Goal: Task Accomplishment & Management: Complete application form

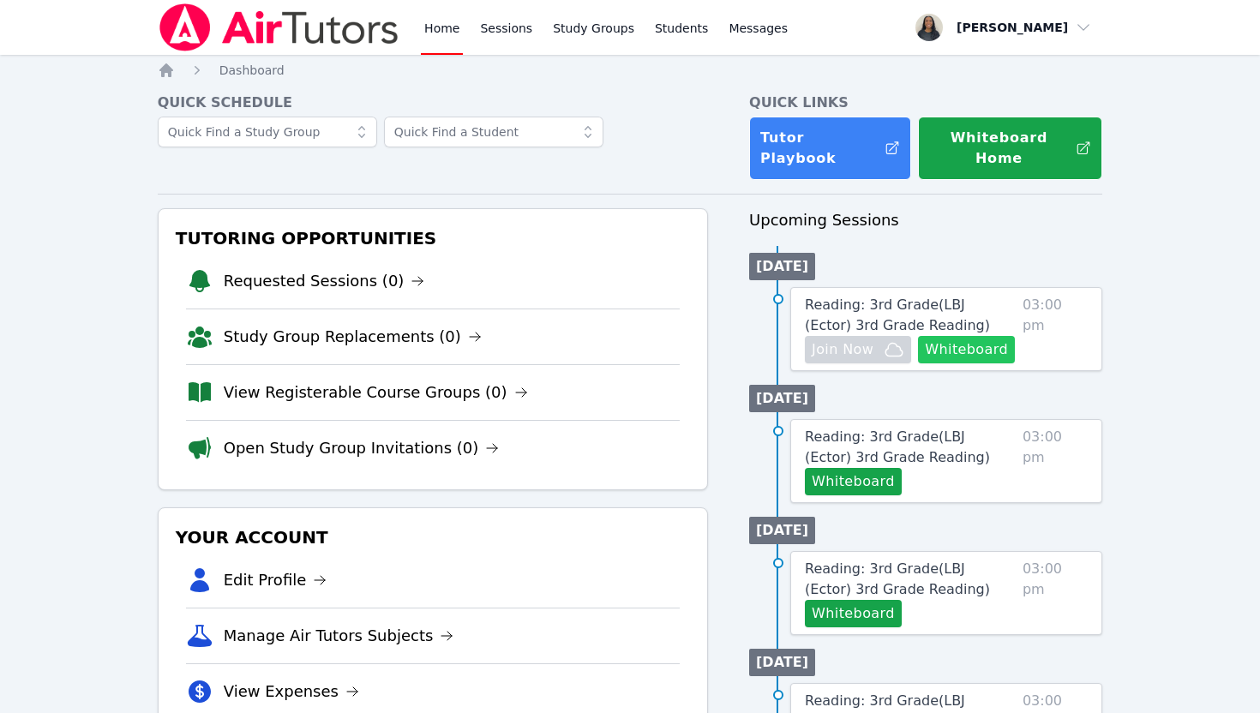
click at [962, 336] on button "Whiteboard" at bounding box center [966, 349] width 97 height 27
click at [983, 297] on span "Reading: 3rd Grade ( LBJ (Ector) 3rd Grade Reading )" at bounding box center [897, 315] width 185 height 37
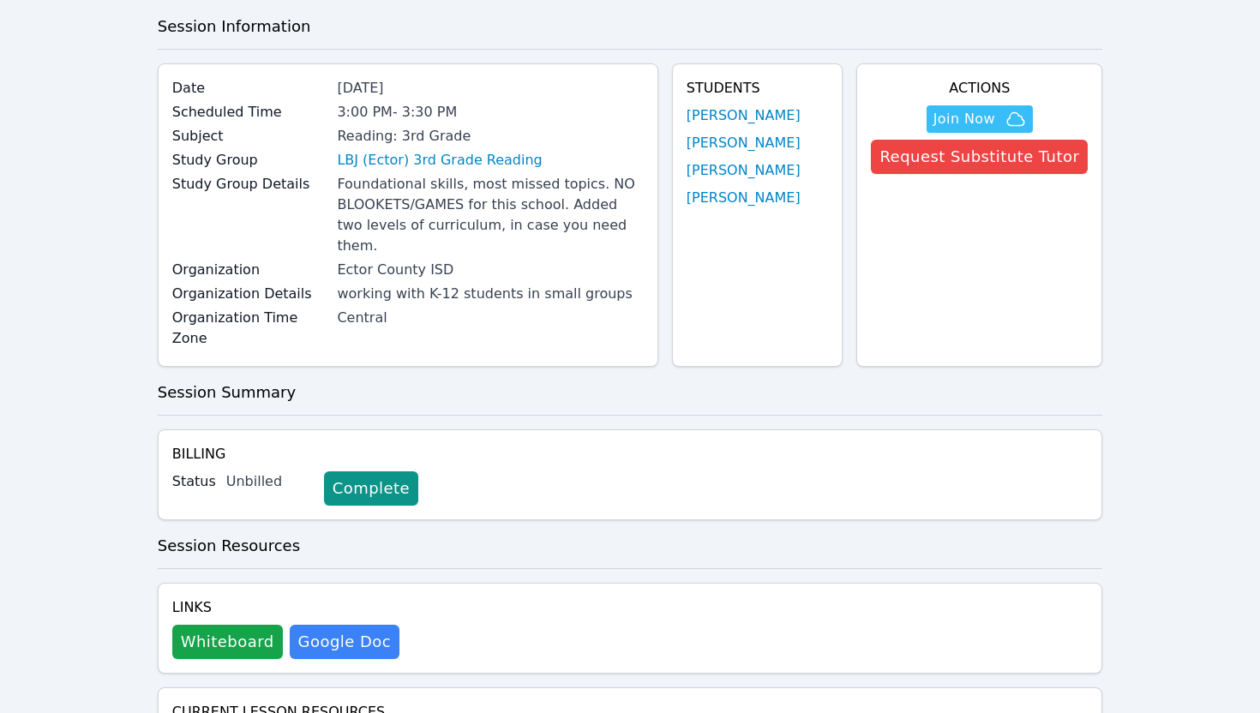
scroll to position [142, 0]
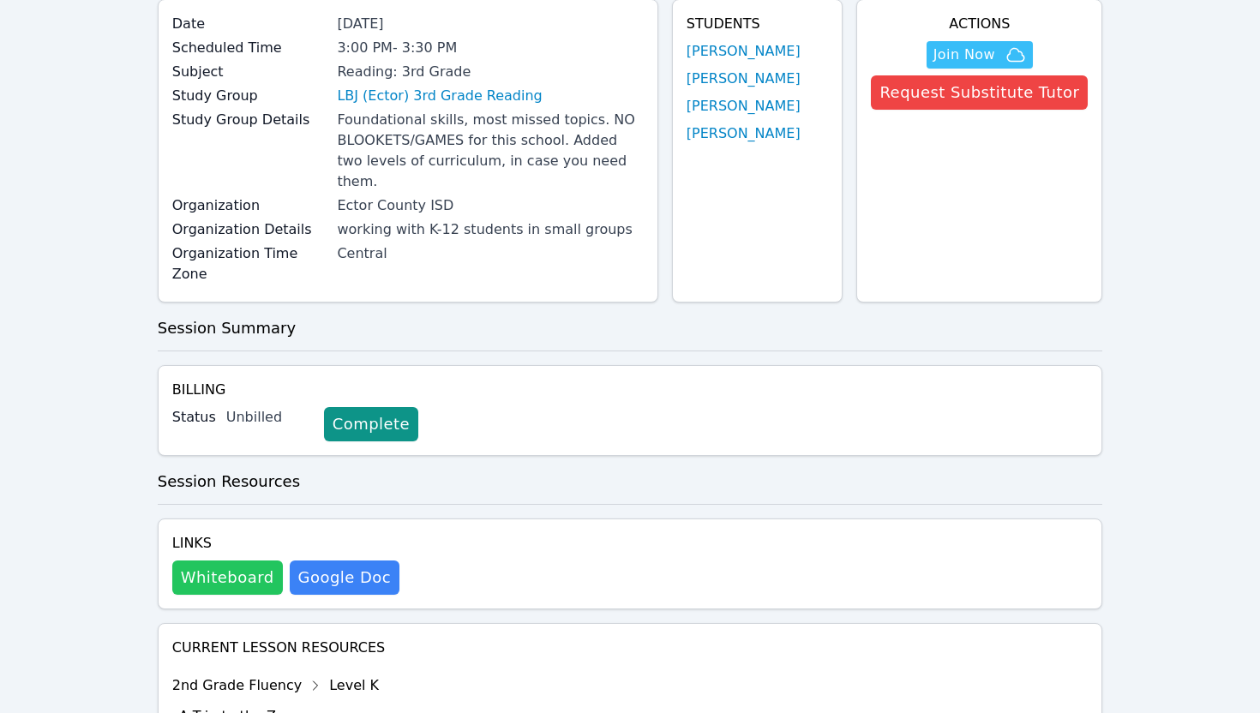
click at [257, 567] on button "Whiteboard" at bounding box center [227, 577] width 111 height 34
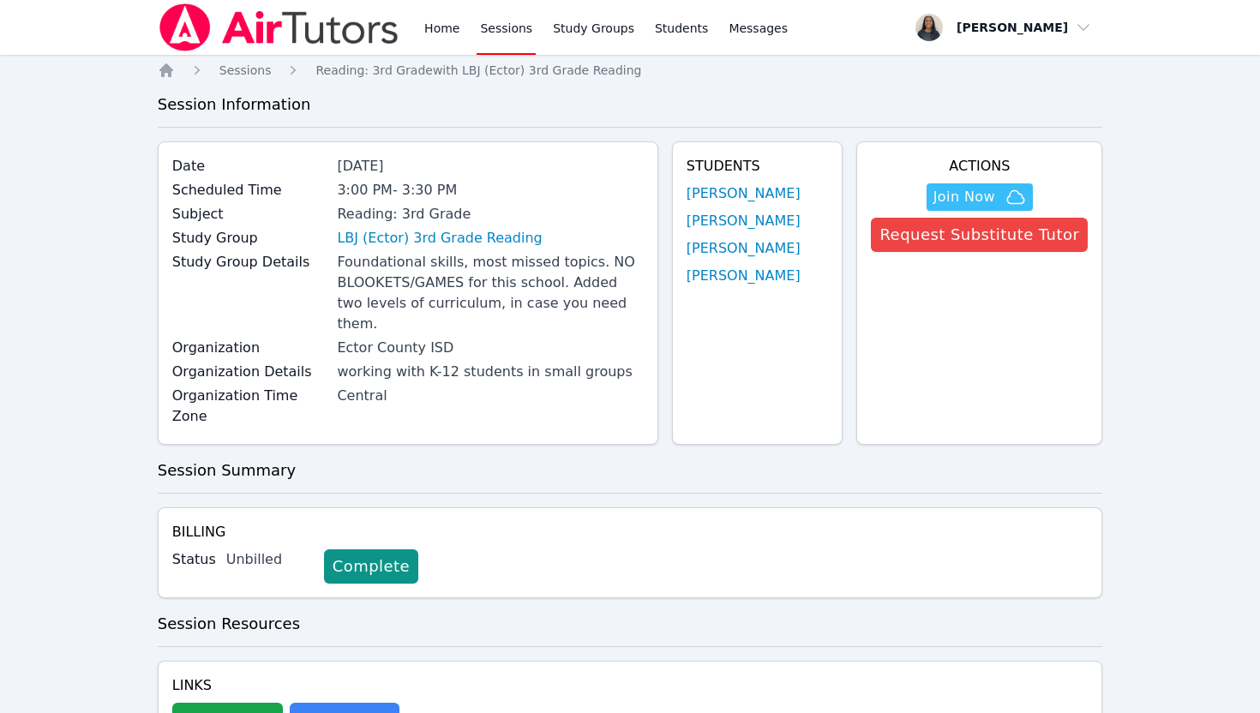
click at [462, 25] on div "Home Sessions Study Groups Students Messages" at bounding box center [606, 27] width 370 height 55
click at [446, 36] on link "Home" at bounding box center [442, 27] width 42 height 55
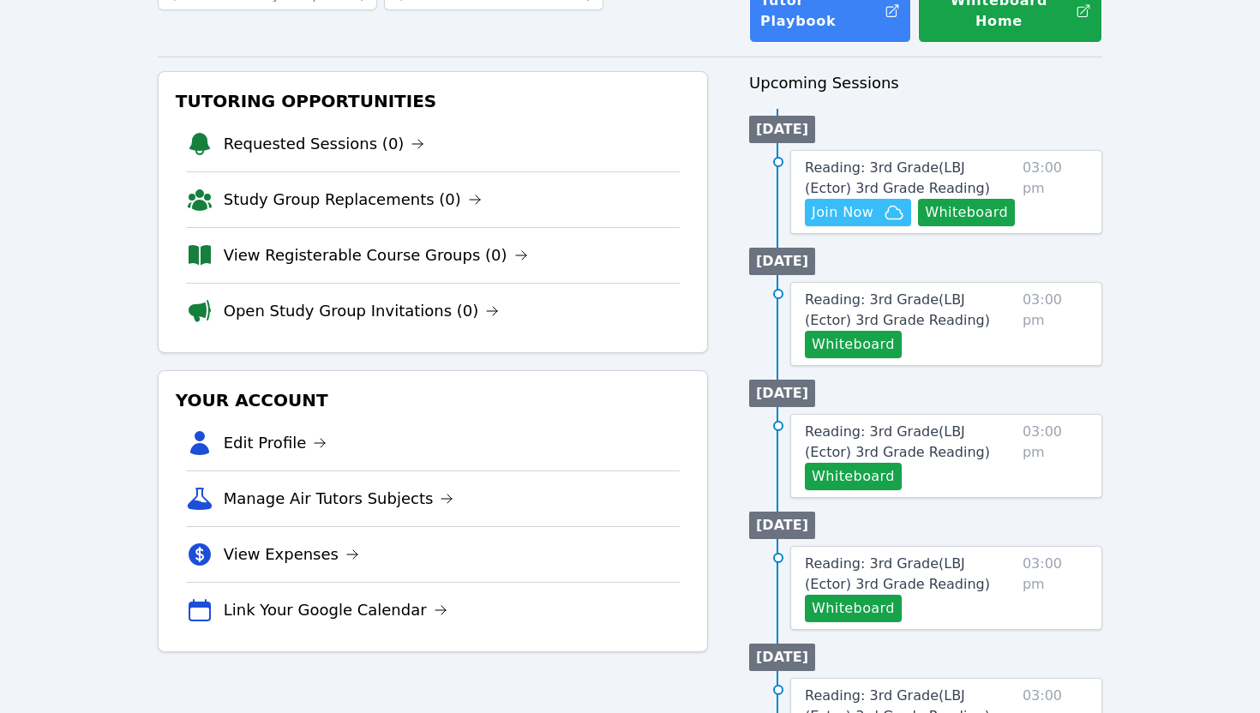
scroll to position [189, 0]
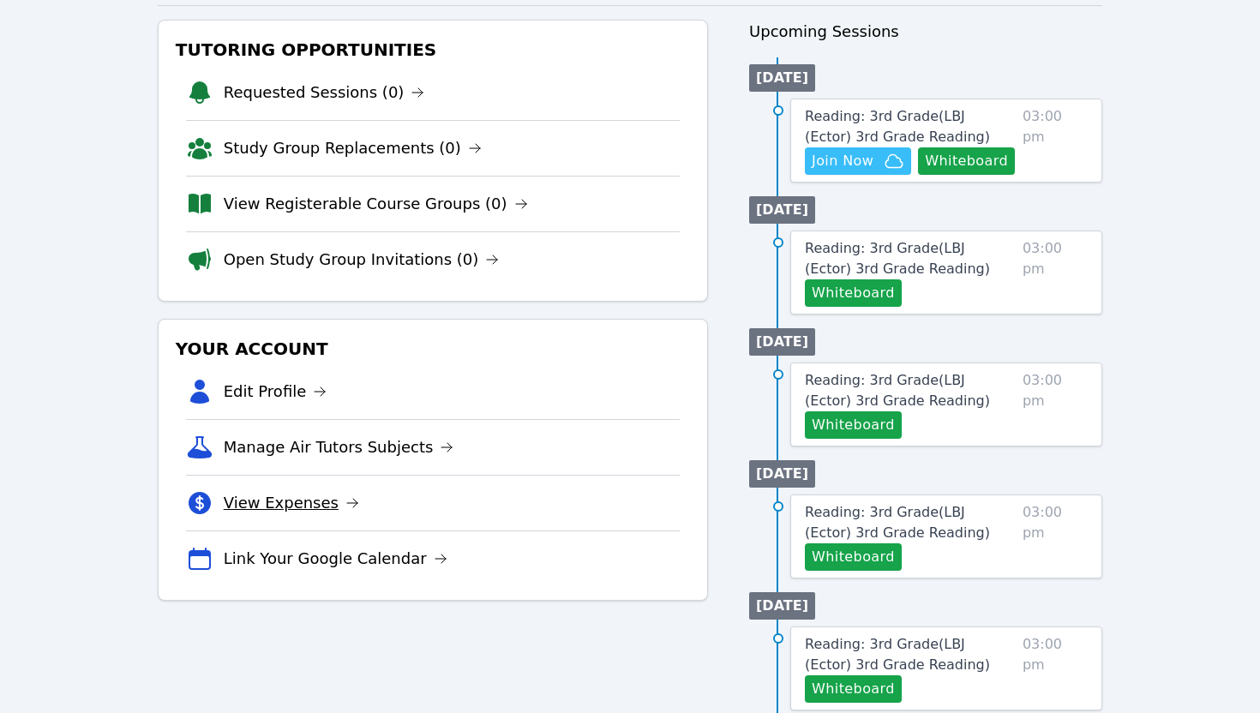
click at [306, 491] on link "View Expenses" at bounding box center [291, 503] width 135 height 24
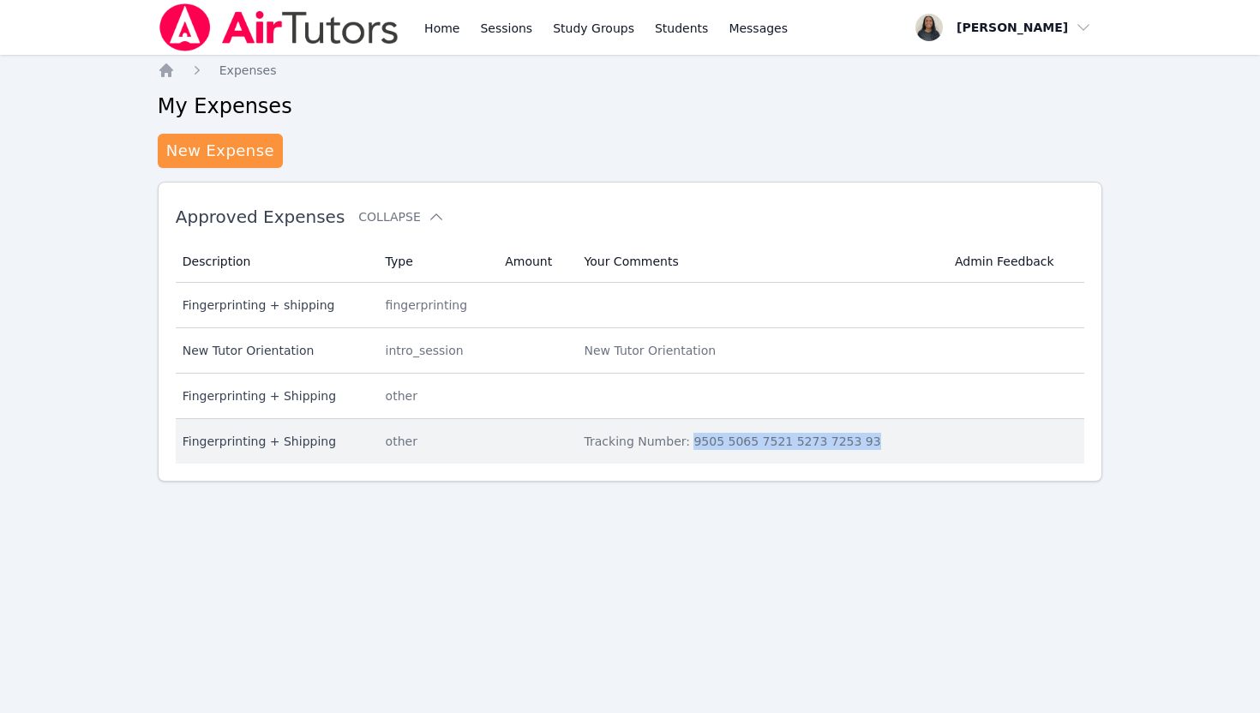
drag, startPoint x: 881, startPoint y: 440, endPoint x: 687, endPoint y: 442, distance: 193.7
click at [687, 442] on div "Tracking Number: 9505 5065 7521 5273 7253 93" at bounding box center [759, 441] width 350 height 17
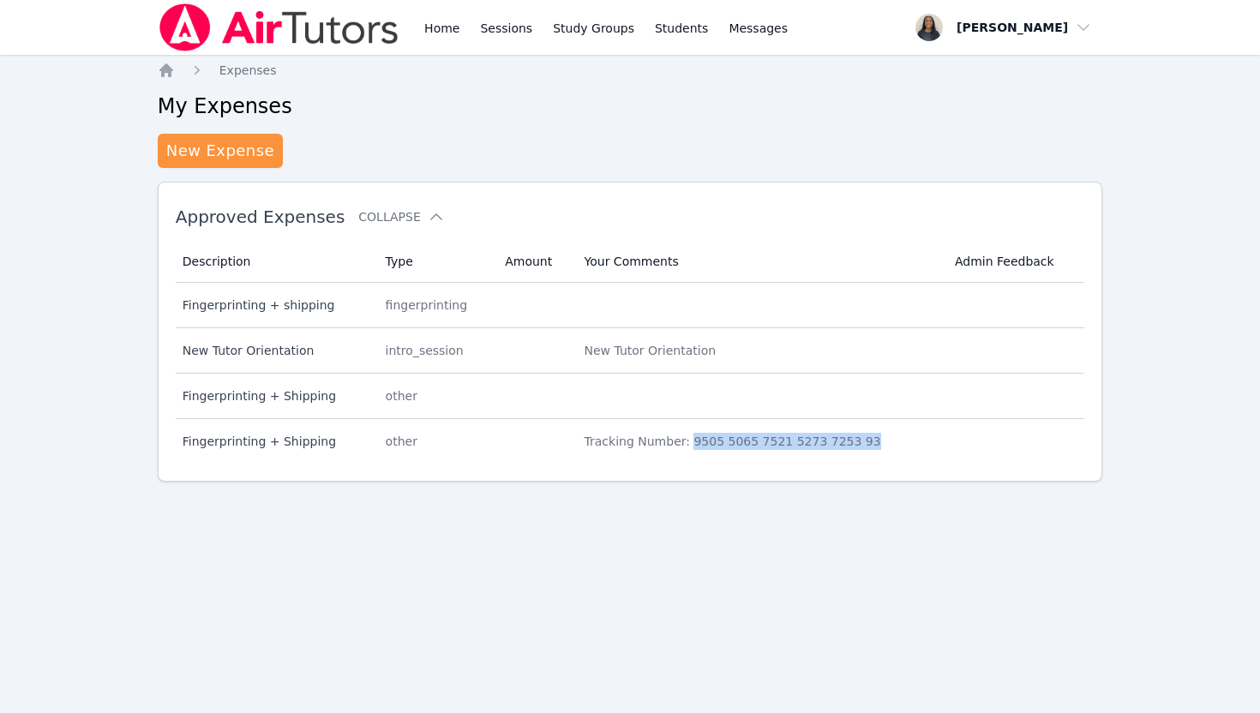
copy div "9505 5065 7521 5273 7253 93"
click at [433, 31] on link "Home" at bounding box center [442, 27] width 42 height 55
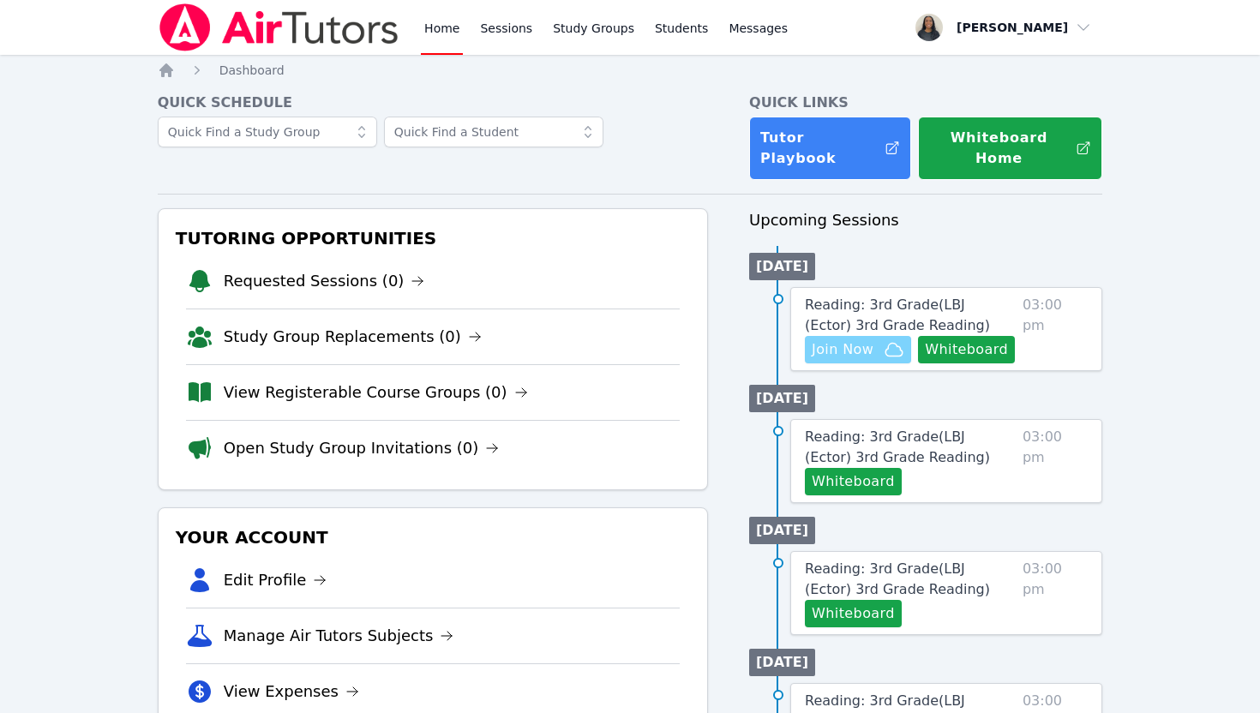
click at [853, 339] on span "Join Now" at bounding box center [843, 349] width 62 height 21
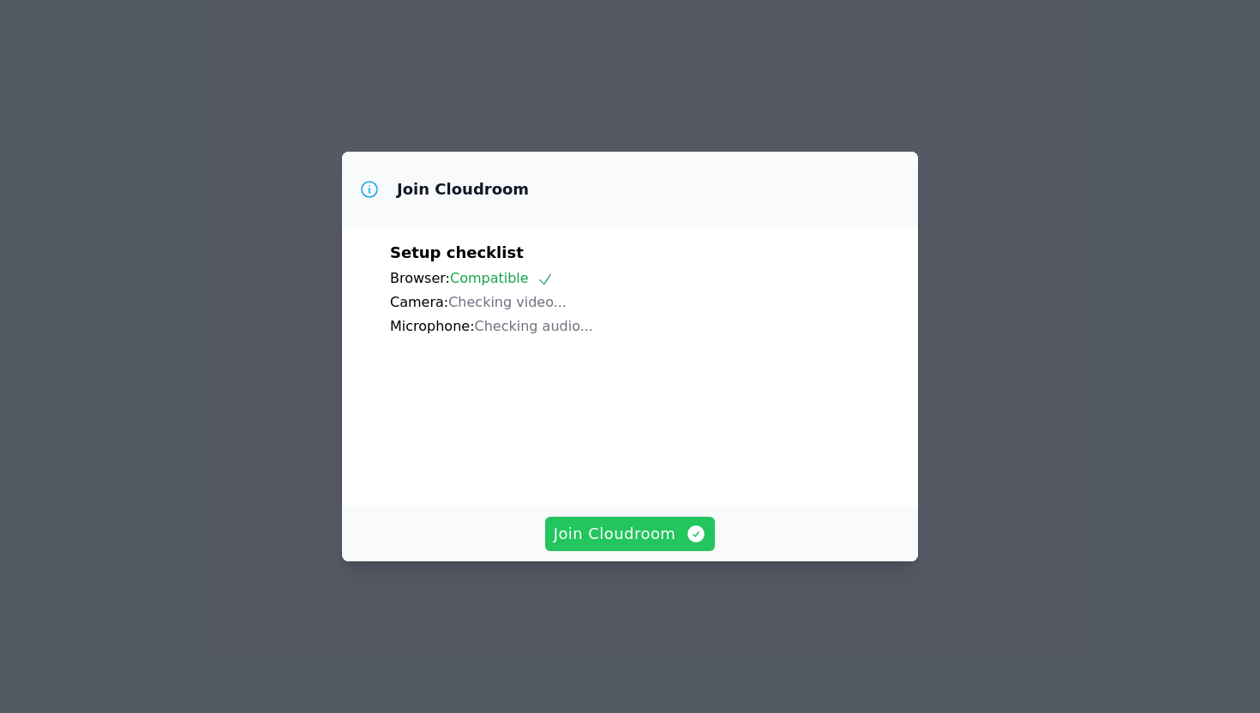
click at [626, 546] on span "Join Cloudroom" at bounding box center [630, 534] width 153 height 24
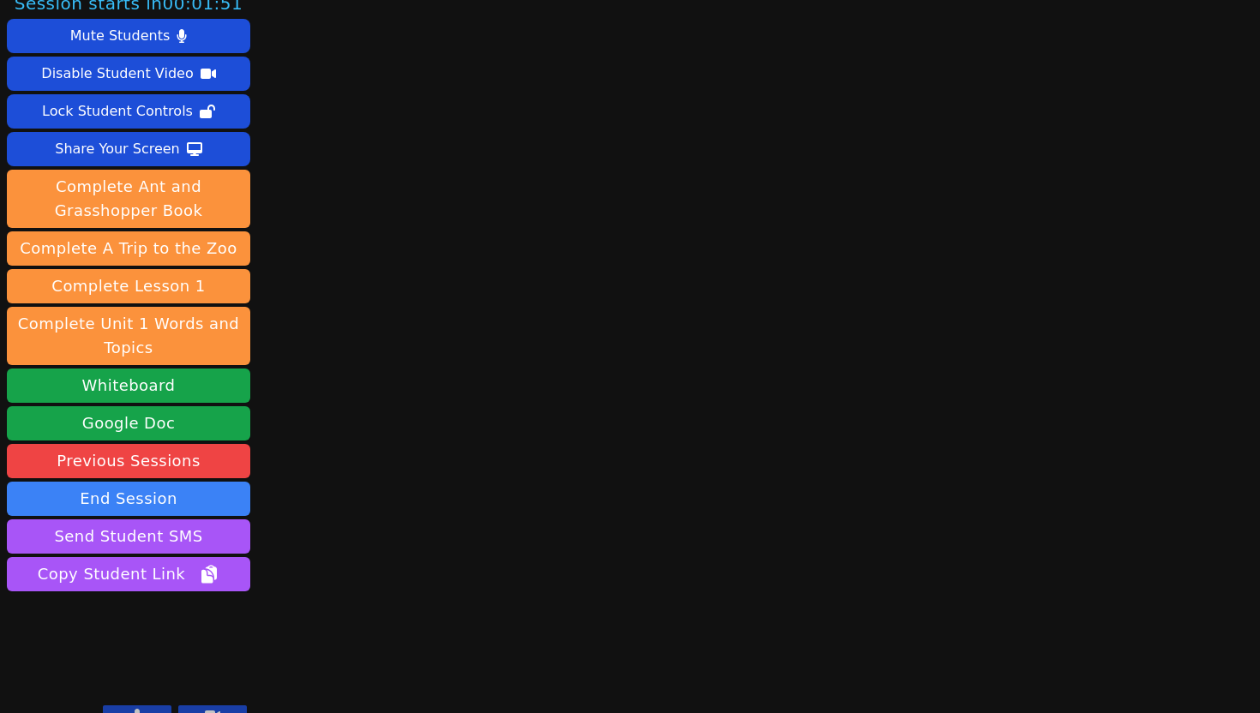
scroll to position [41, 0]
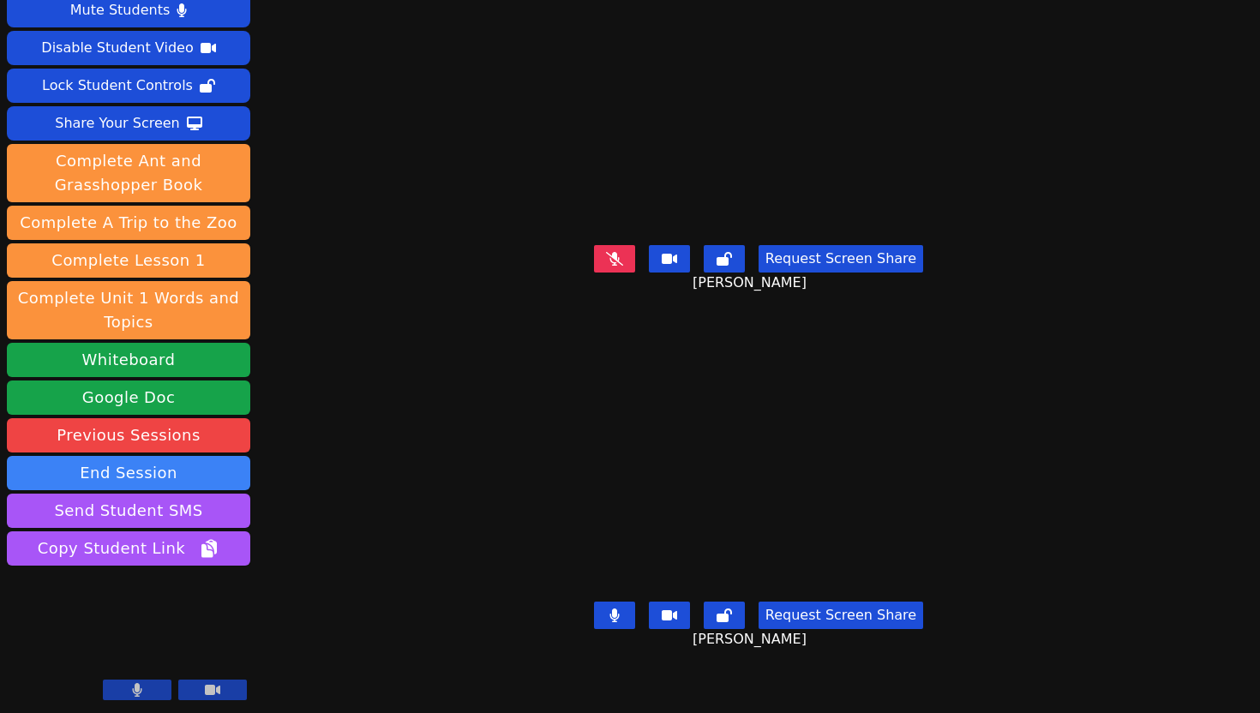
click at [615, 621] on icon at bounding box center [614, 615] width 10 height 14
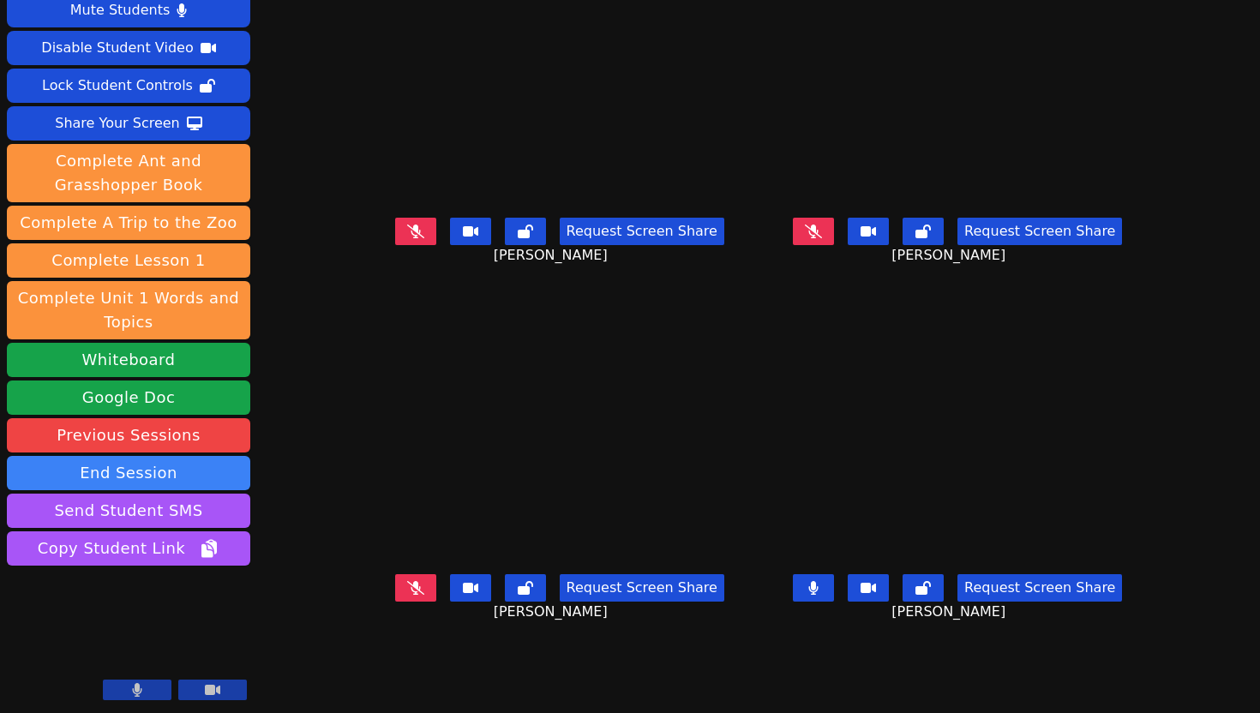
click at [818, 595] on icon at bounding box center [813, 588] width 9 height 14
click at [407, 238] on icon at bounding box center [415, 232] width 17 height 14
click at [834, 602] on button at bounding box center [813, 587] width 41 height 27
click at [818, 595] on icon at bounding box center [813, 588] width 9 height 14
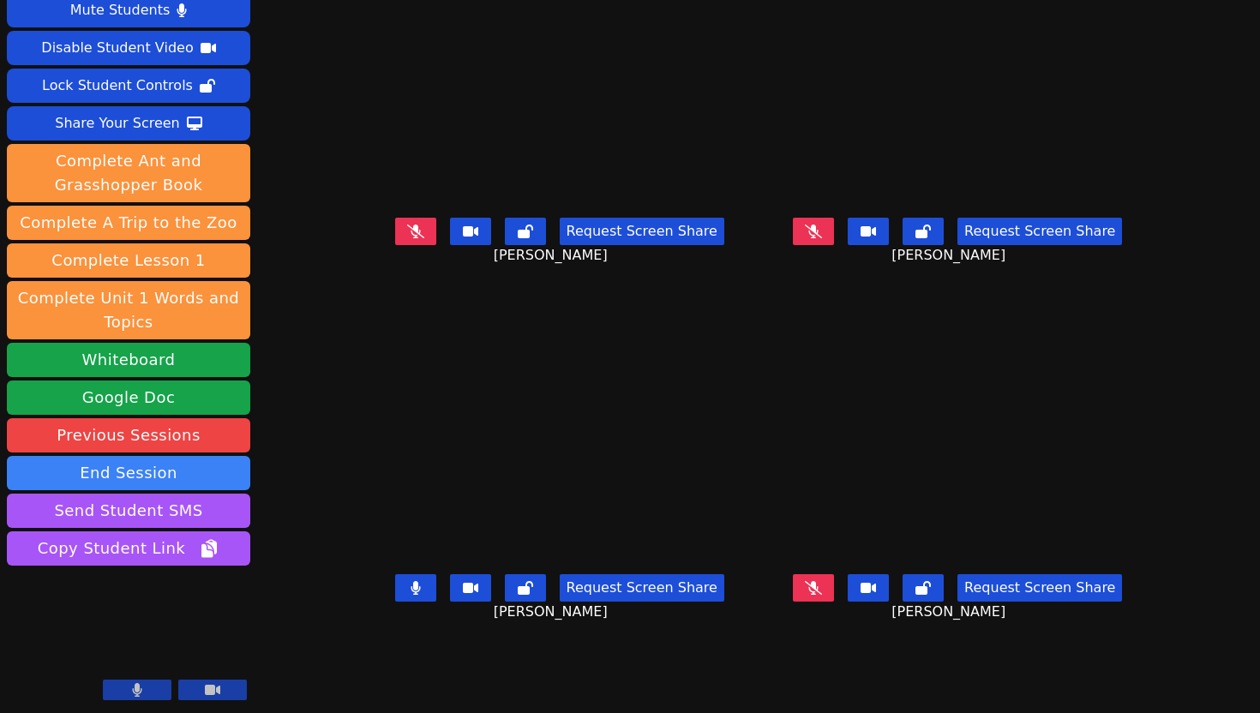
click at [410, 595] on icon at bounding box center [415, 588] width 10 height 14
click at [407, 238] on icon at bounding box center [415, 232] width 17 height 14
click at [395, 245] on button at bounding box center [415, 231] width 41 height 27
click at [822, 238] on icon at bounding box center [813, 232] width 17 height 14
click at [818, 238] on icon at bounding box center [813, 232] width 9 height 14
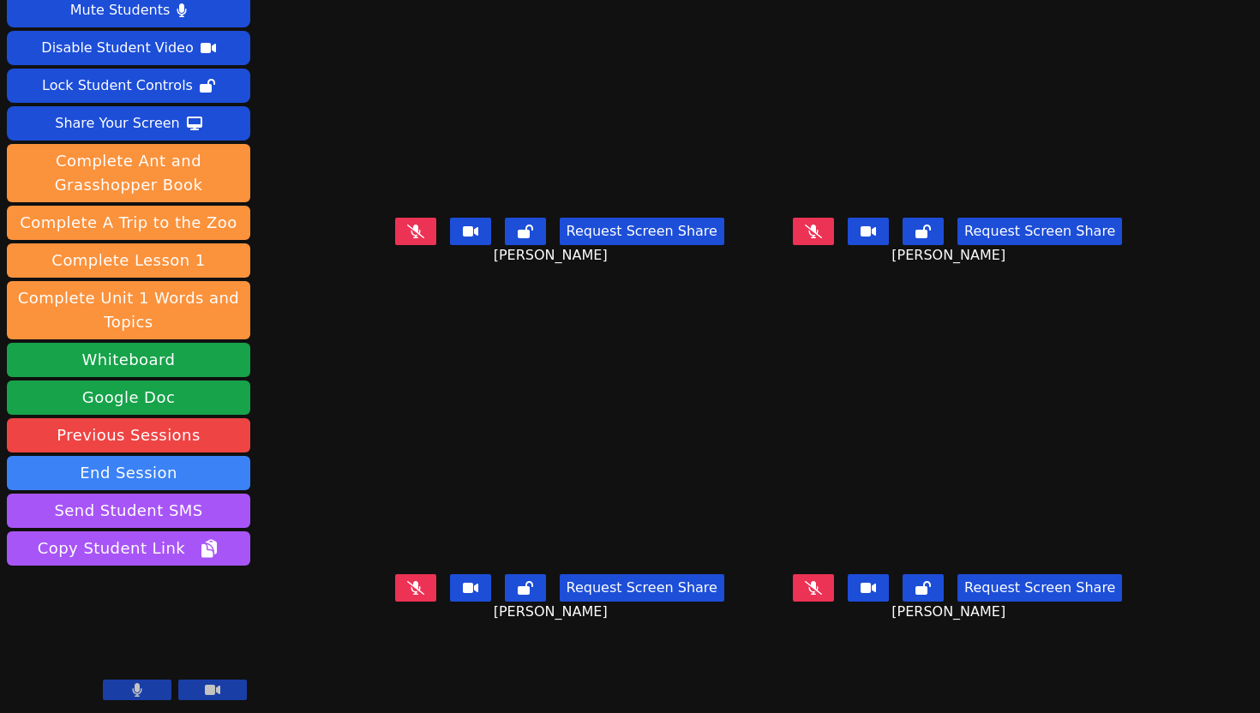
click at [822, 595] on icon at bounding box center [813, 588] width 17 height 14
click at [818, 595] on icon at bounding box center [813, 588] width 10 height 14
click at [395, 602] on button at bounding box center [415, 587] width 41 height 27
click at [834, 602] on button at bounding box center [813, 587] width 41 height 27
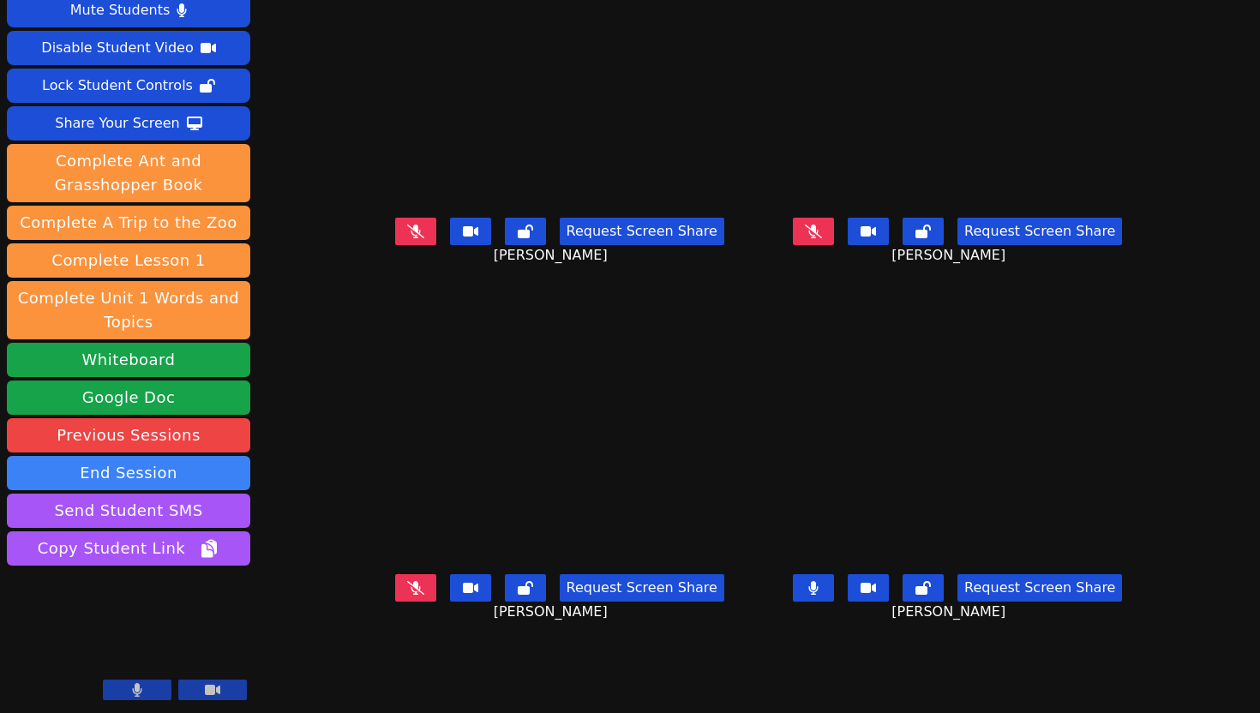
click at [818, 595] on icon at bounding box center [813, 588] width 10 height 14
click at [395, 602] on button at bounding box center [415, 587] width 41 height 27
click at [822, 595] on icon at bounding box center [813, 588] width 17 height 14
click at [834, 602] on button at bounding box center [813, 587] width 41 height 27
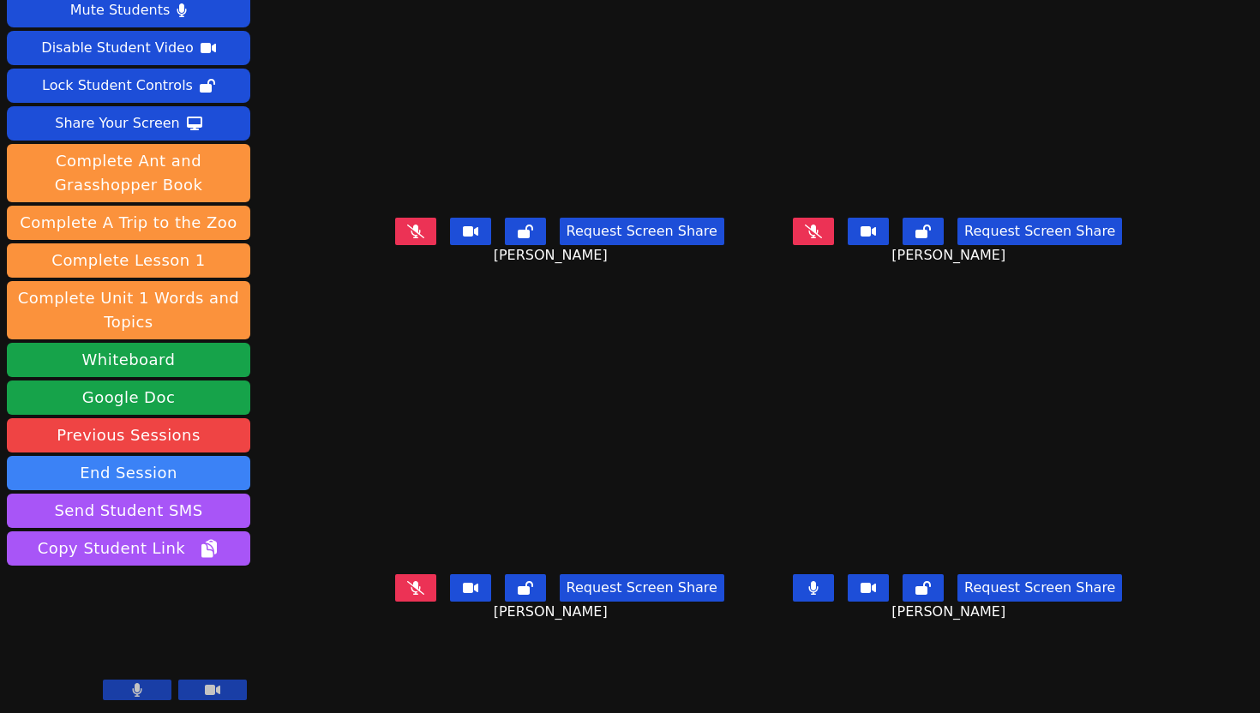
click at [834, 602] on button at bounding box center [813, 587] width 41 height 27
click at [407, 595] on icon at bounding box center [415, 588] width 17 height 14
click at [395, 602] on button at bounding box center [415, 587] width 41 height 27
click at [834, 245] on button at bounding box center [813, 231] width 41 height 27
click at [410, 595] on icon at bounding box center [414, 588] width 9 height 14
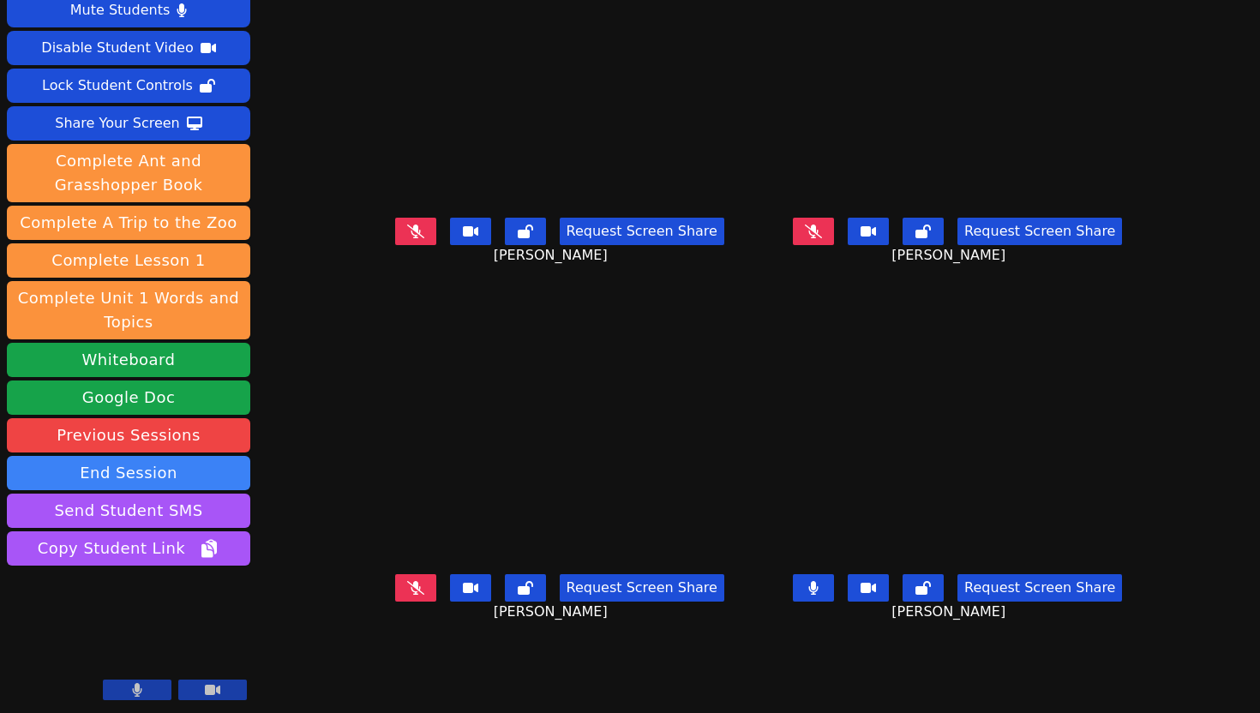
click at [818, 595] on icon at bounding box center [813, 588] width 10 height 14
click at [863, 636] on div "Request Screen Share BELINDA GOITIA" at bounding box center [957, 601] width 385 height 69
click at [822, 595] on icon at bounding box center [813, 588] width 17 height 14
click at [834, 602] on button at bounding box center [813, 587] width 41 height 27
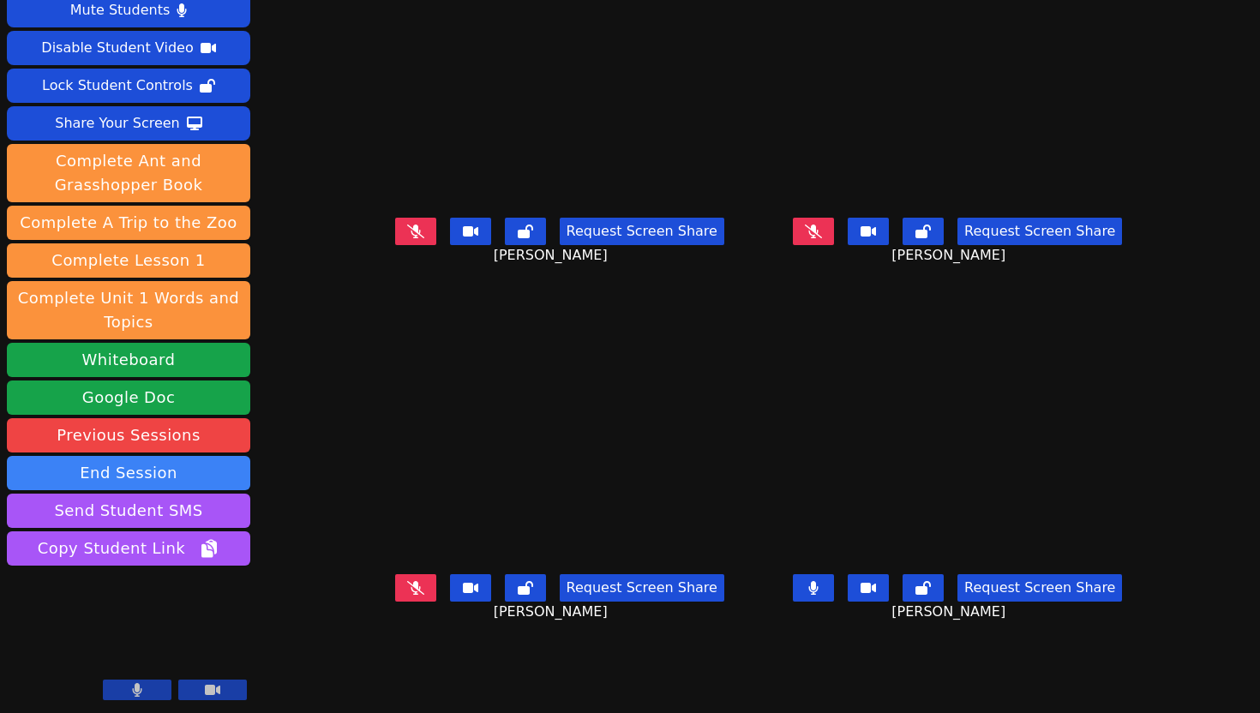
click at [818, 595] on icon at bounding box center [813, 588] width 9 height 14
click at [407, 238] on icon at bounding box center [415, 232] width 17 height 14
click at [395, 602] on button at bounding box center [415, 587] width 41 height 27
click at [822, 238] on icon at bounding box center [813, 232] width 17 height 14
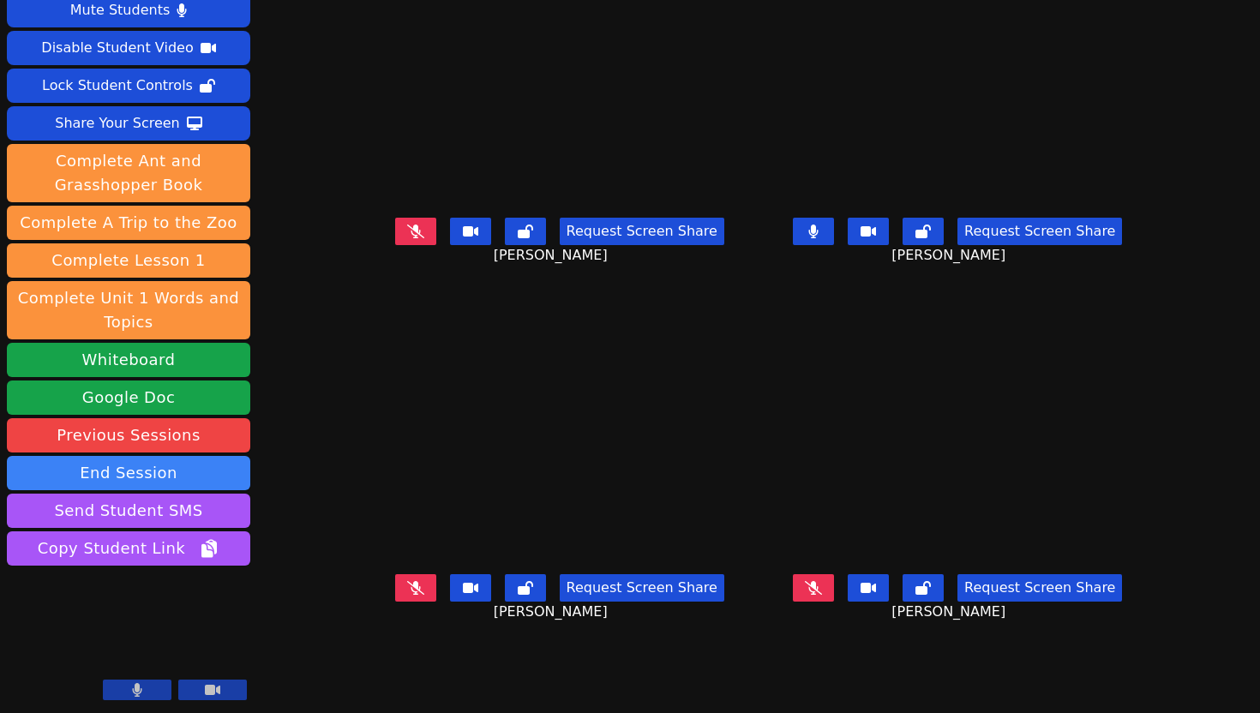
click at [818, 238] on icon at bounding box center [813, 232] width 9 height 14
click at [822, 595] on icon at bounding box center [813, 588] width 17 height 14
click at [818, 595] on icon at bounding box center [813, 588] width 10 height 14
click at [395, 602] on button at bounding box center [415, 587] width 41 height 27
click at [818, 595] on icon at bounding box center [813, 588] width 10 height 14
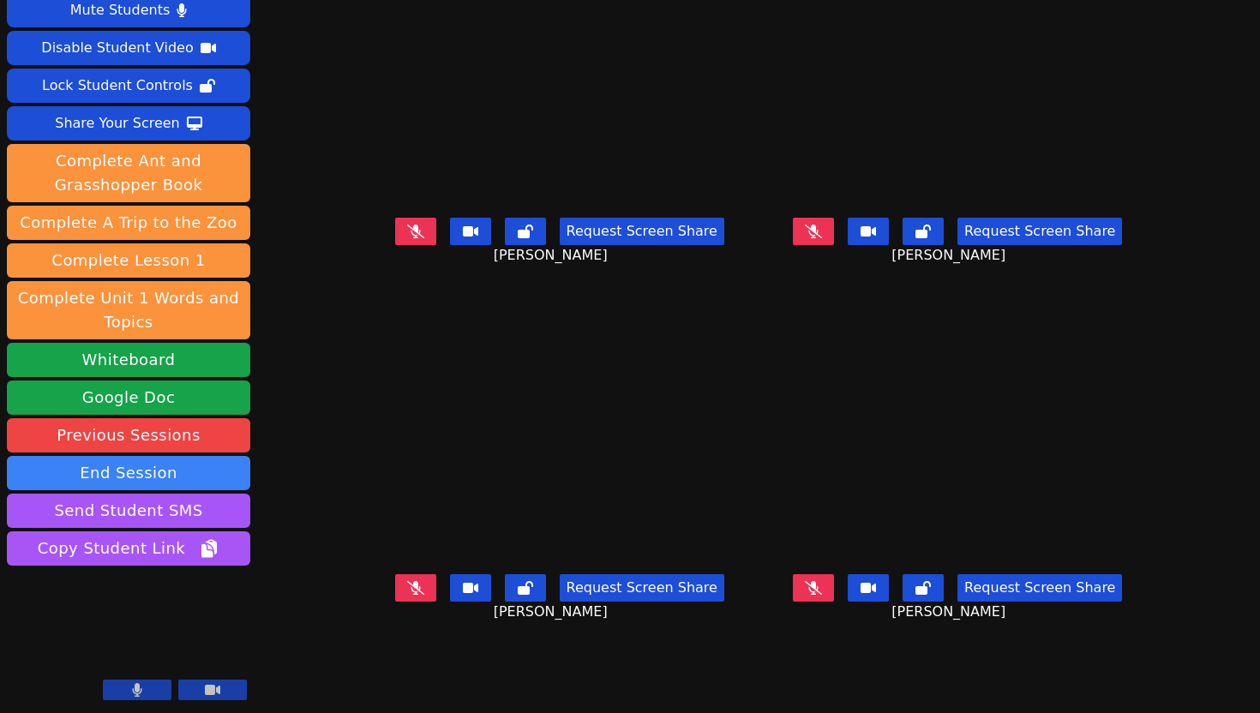
click at [407, 595] on icon at bounding box center [415, 588] width 17 height 14
click at [410, 595] on icon at bounding box center [415, 588] width 10 height 14
drag, startPoint x: 380, startPoint y: 264, endPoint x: 388, endPoint y: 317, distance: 53.7
click at [389, 318] on main "GISELLE SIBAJA GARCIA Request Screen Share GISELLE SIBAJA GARCIA Aubree Sharp R…" at bounding box center [758, 315] width 782 height 713
click at [822, 595] on icon at bounding box center [813, 588] width 17 height 14
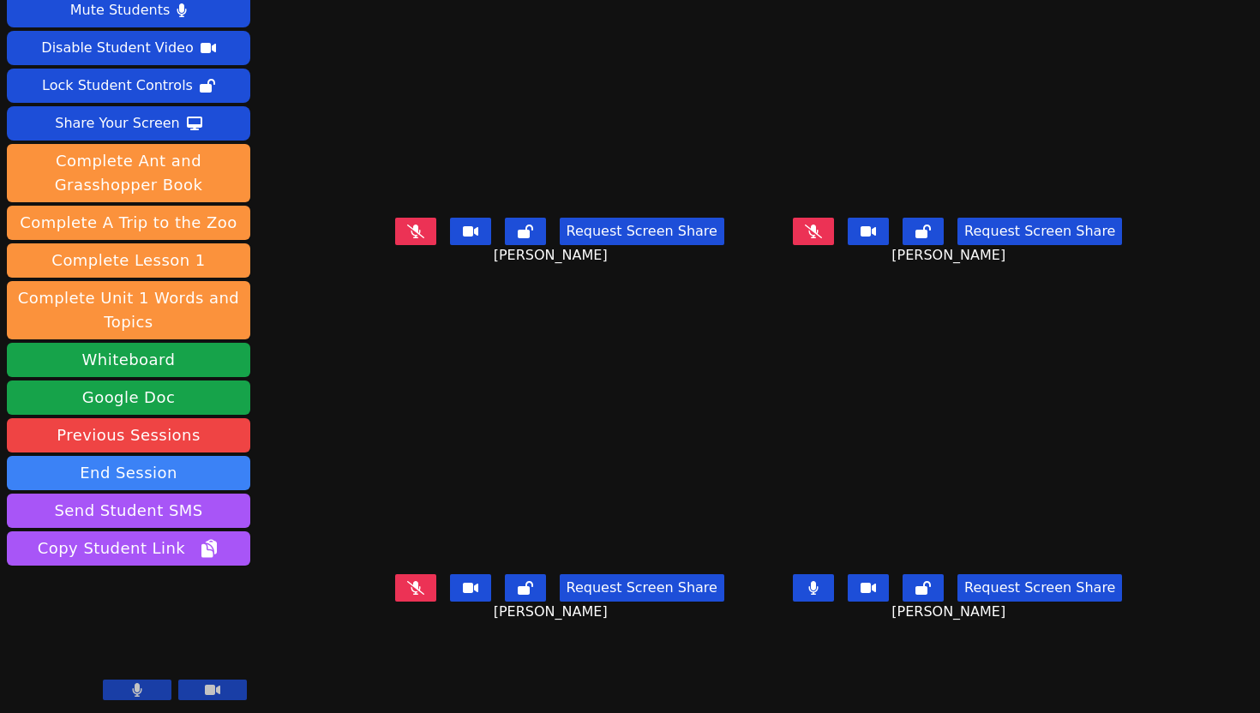
click at [834, 602] on button at bounding box center [813, 587] width 41 height 27
click at [802, 636] on div "Request Screen Share BELINDA GOITIA" at bounding box center [957, 601] width 385 height 69
click at [822, 595] on icon at bounding box center [813, 588] width 17 height 14
click at [834, 602] on button at bounding box center [813, 587] width 41 height 27
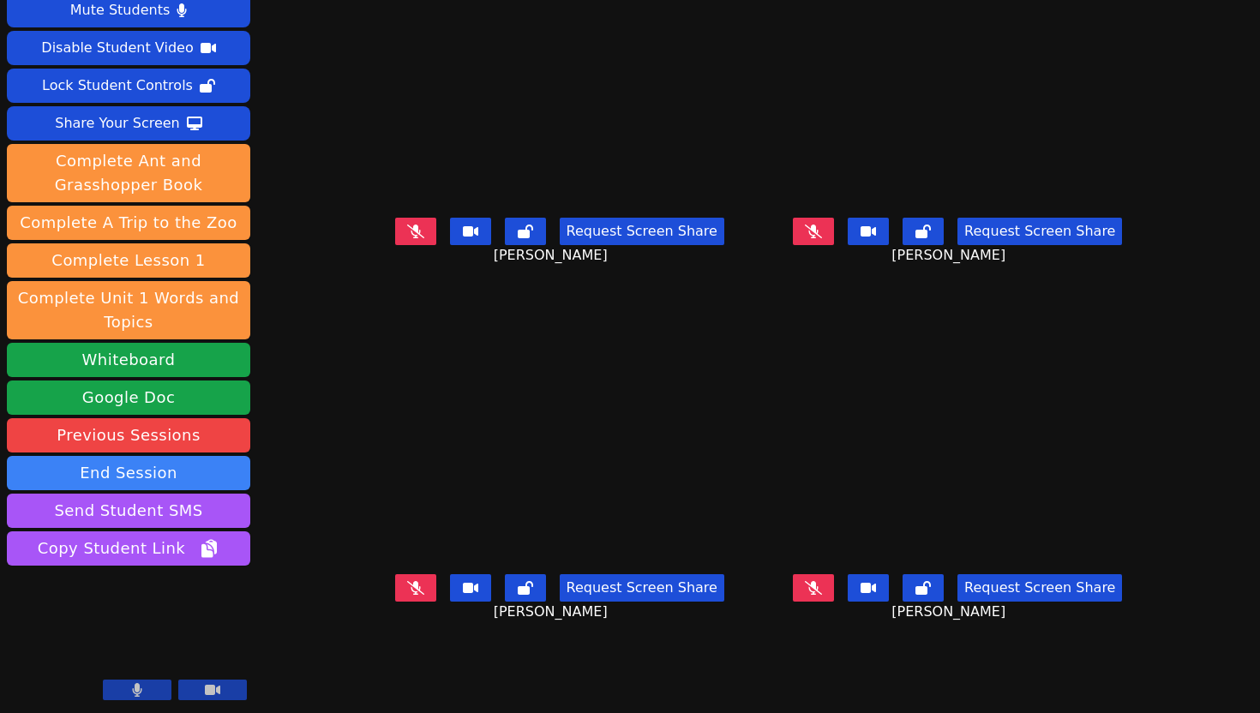
click at [834, 602] on button at bounding box center [813, 587] width 41 height 27
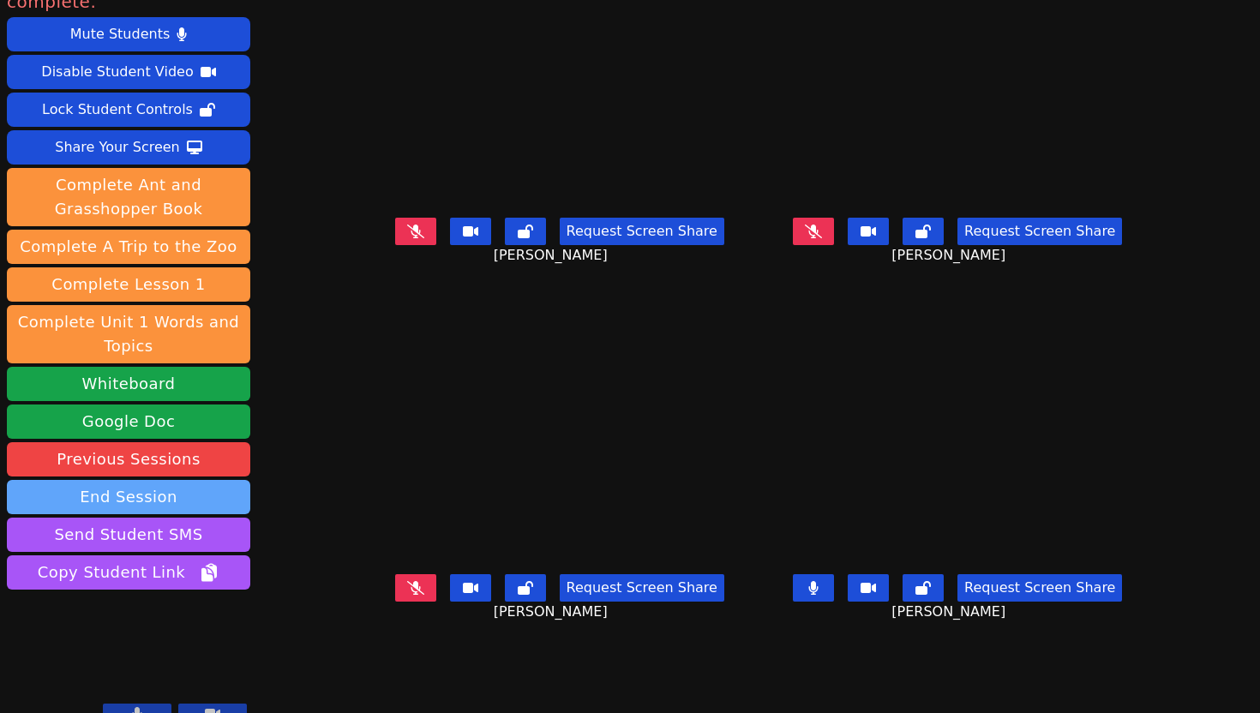
click at [127, 480] on button "End Session" at bounding box center [128, 497] width 243 height 34
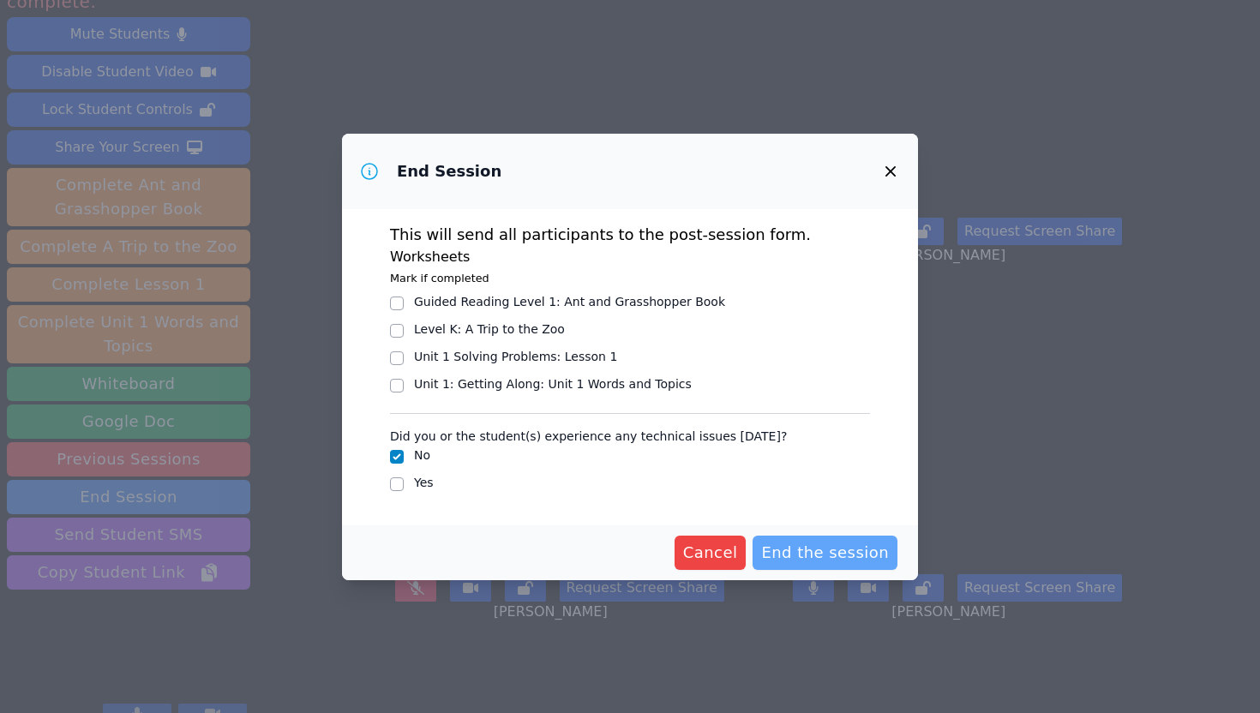
click at [777, 553] on span "End the session" at bounding box center [825, 553] width 128 height 24
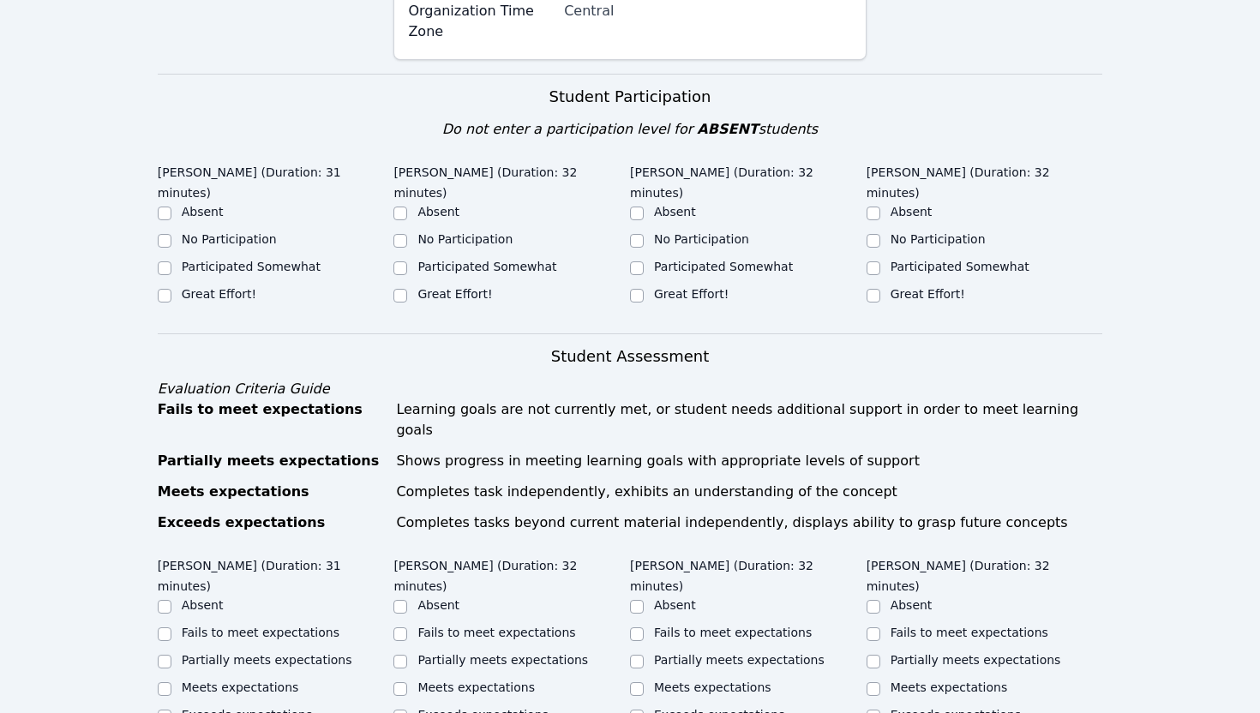
scroll to position [450, 0]
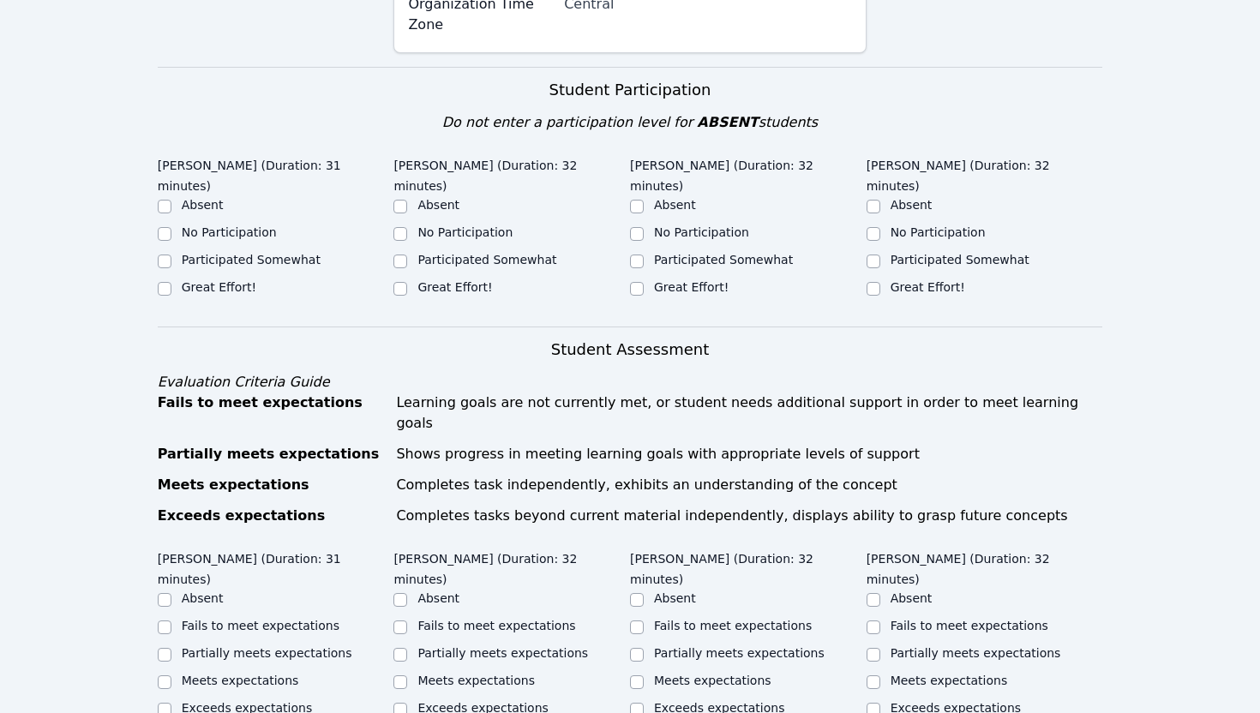
click at [219, 279] on div "Great Effort!" at bounding box center [276, 289] width 237 height 21
click at [416, 279] on div "Great Effort!" at bounding box center [511, 289] width 237 height 21
click at [208, 280] on label "Great Effort!" at bounding box center [219, 287] width 75 height 14
click at [171, 282] on input "Great Effort!" at bounding box center [165, 289] width 14 height 14
checkbox input "true"
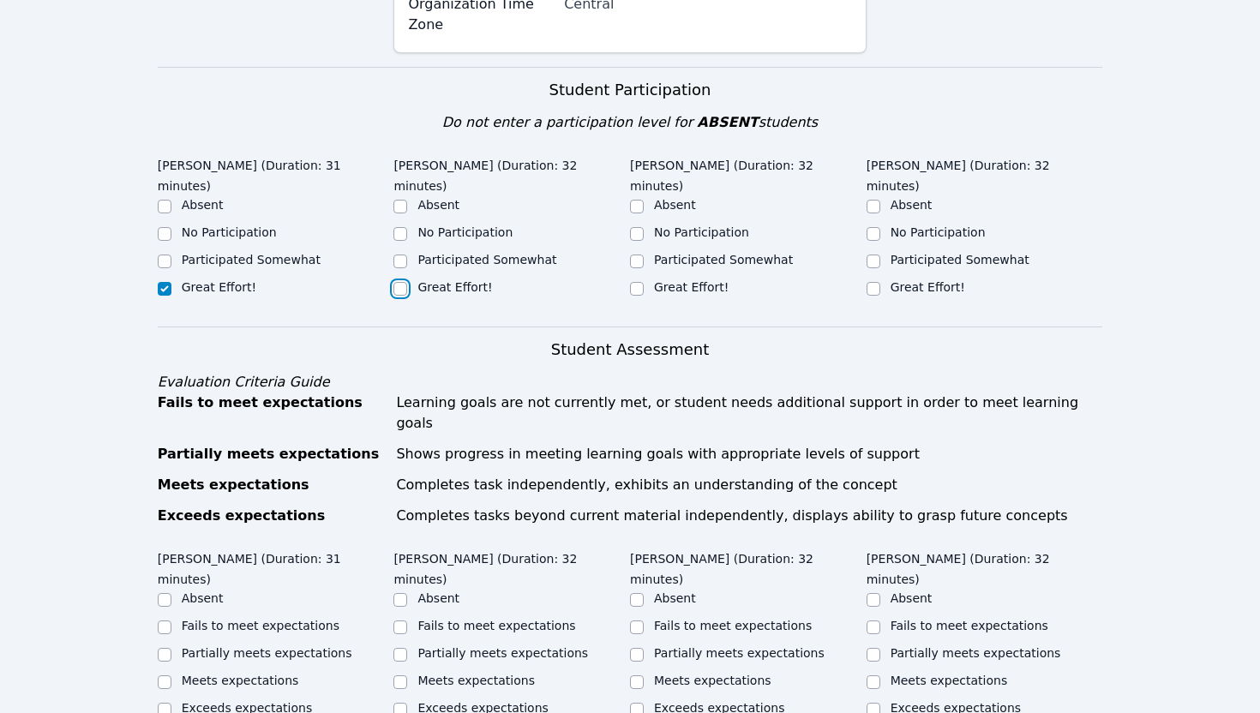
click at [399, 282] on input "Great Effort!" at bounding box center [400, 289] width 14 height 14
checkbox input "true"
click at [635, 282] on input "Great Effort!" at bounding box center [637, 289] width 14 height 14
checkbox input "true"
click at [877, 282] on input "Great Effort!" at bounding box center [873, 289] width 14 height 14
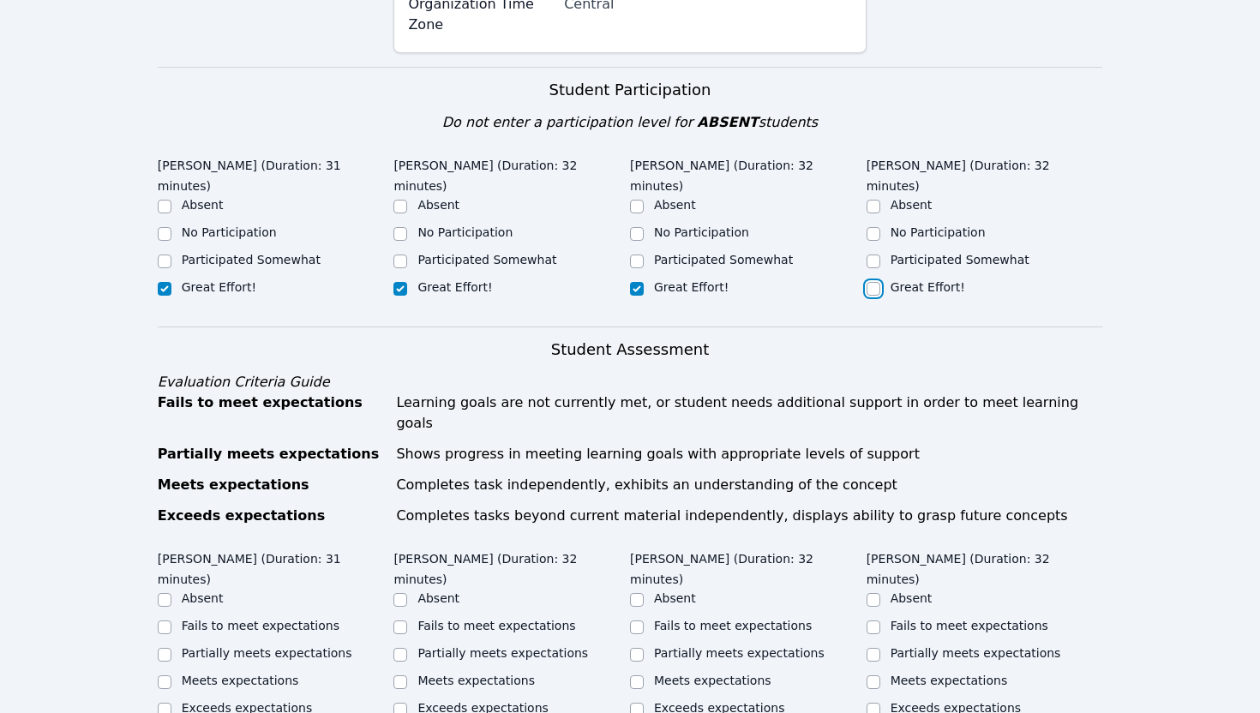
checkbox input "true"
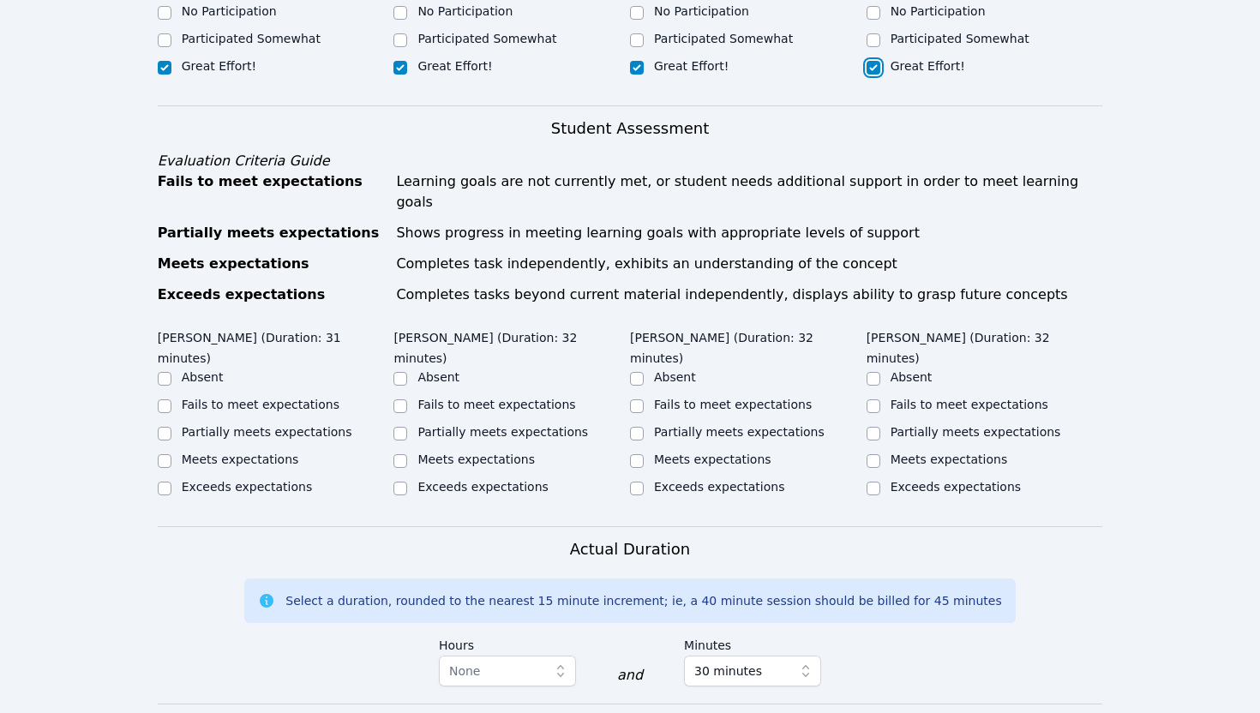
scroll to position [710, 0]
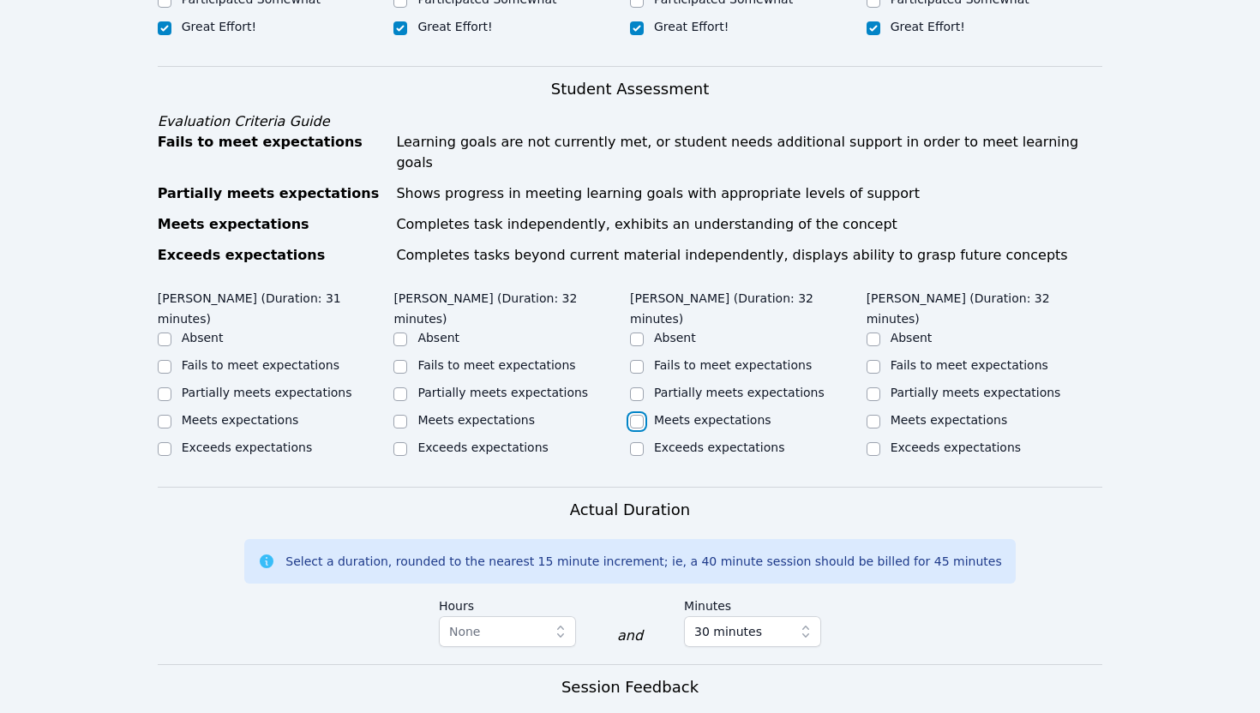
click at [640, 415] on input "Meets expectations" at bounding box center [637, 422] width 14 height 14
checkbox input "true"
click at [877, 415] on input "Meets expectations" at bounding box center [873, 422] width 14 height 14
checkbox input "true"
click at [405, 415] on input "Meets expectations" at bounding box center [400, 422] width 14 height 14
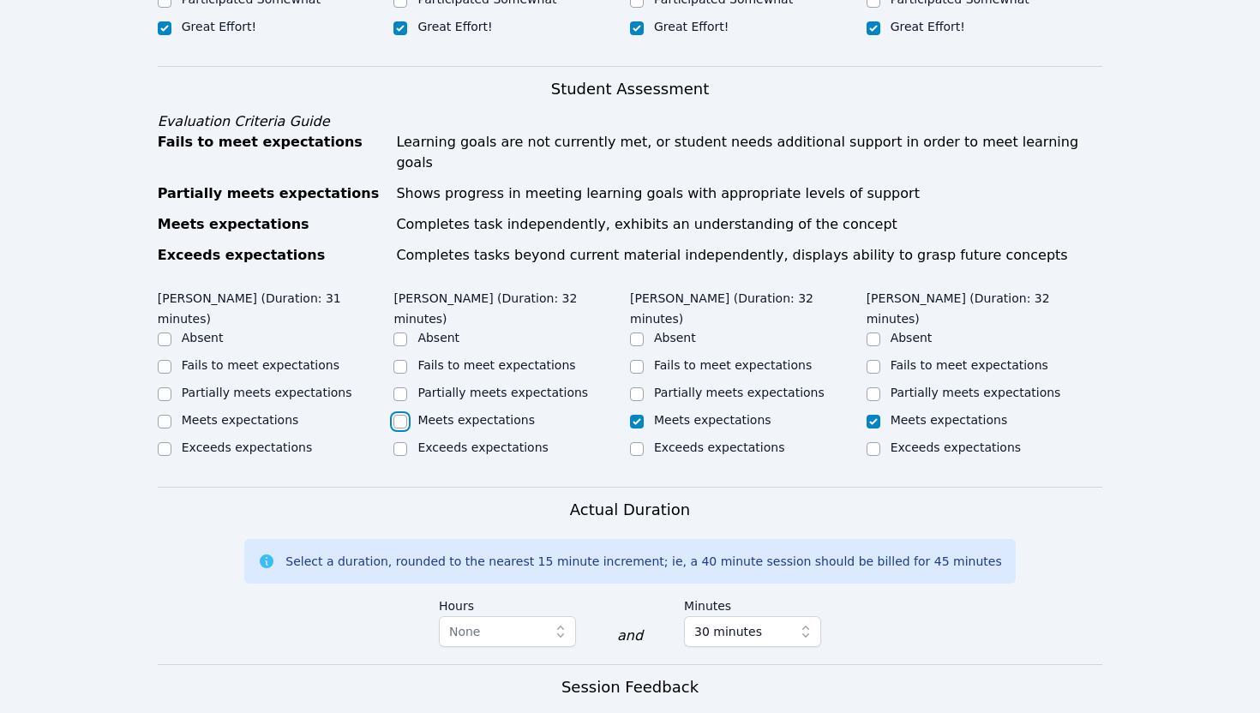
checkbox input "true"
click at [167, 415] on input "Meets expectations" at bounding box center [165, 422] width 14 height 14
checkbox input "true"
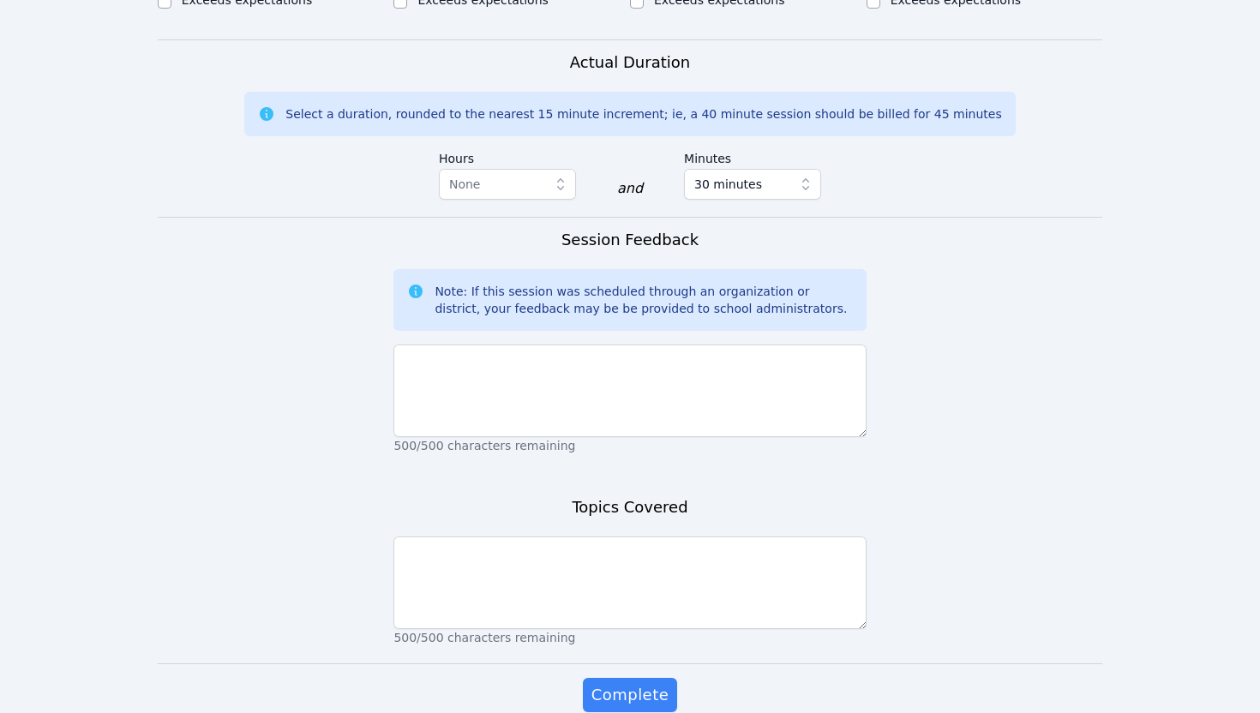
scroll to position [1177, 0]
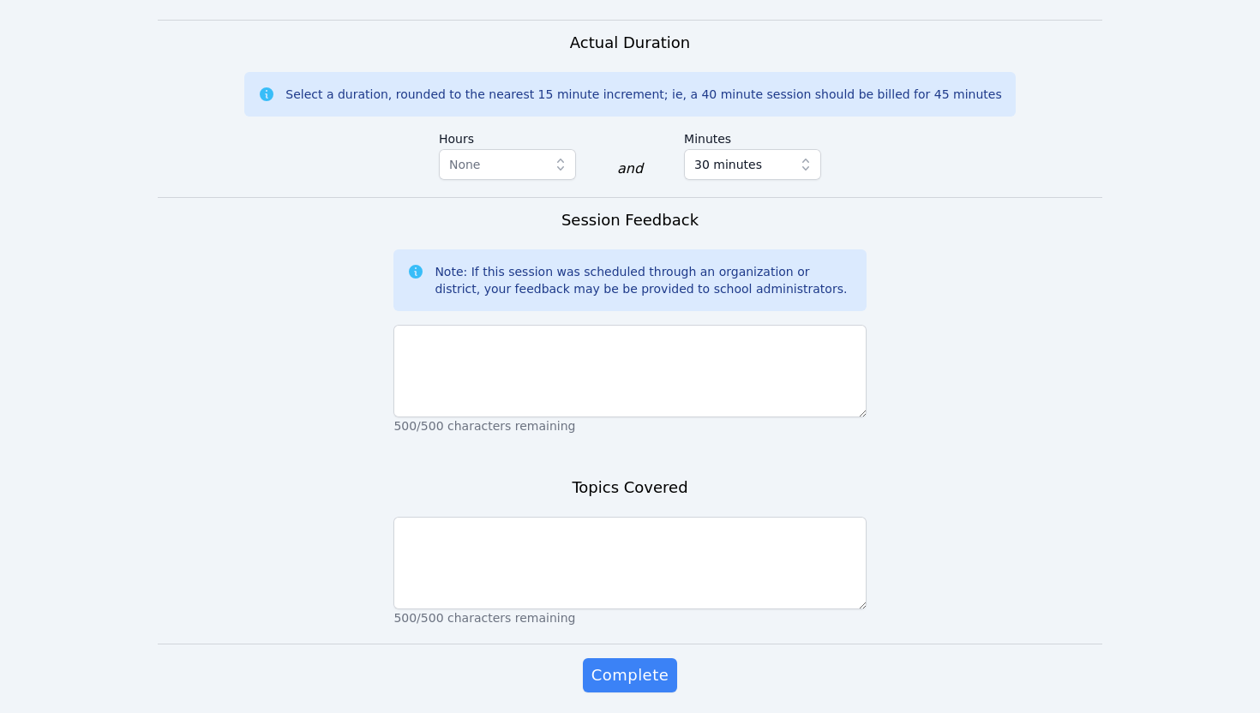
click at [410, 382] on div "Session Feedback Note: If this session was scheduled through an organization or…" at bounding box center [629, 329] width 472 height 243
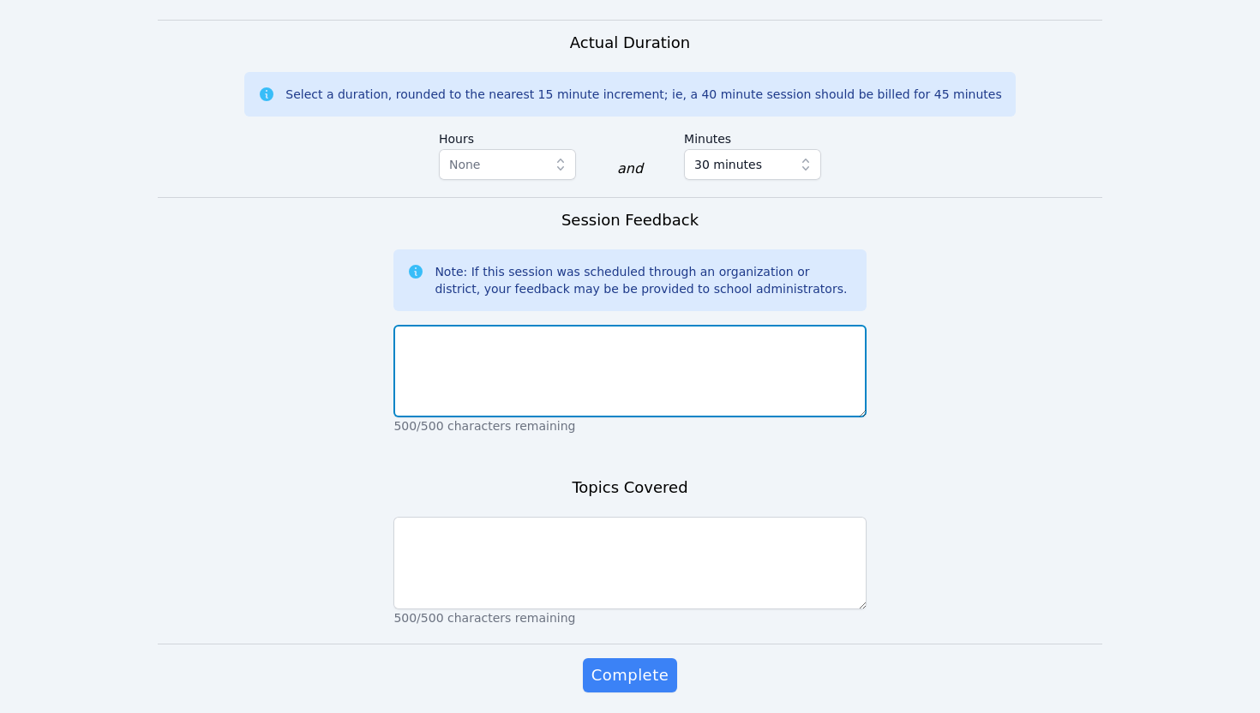
click at [439, 325] on textarea at bounding box center [629, 371] width 472 height 93
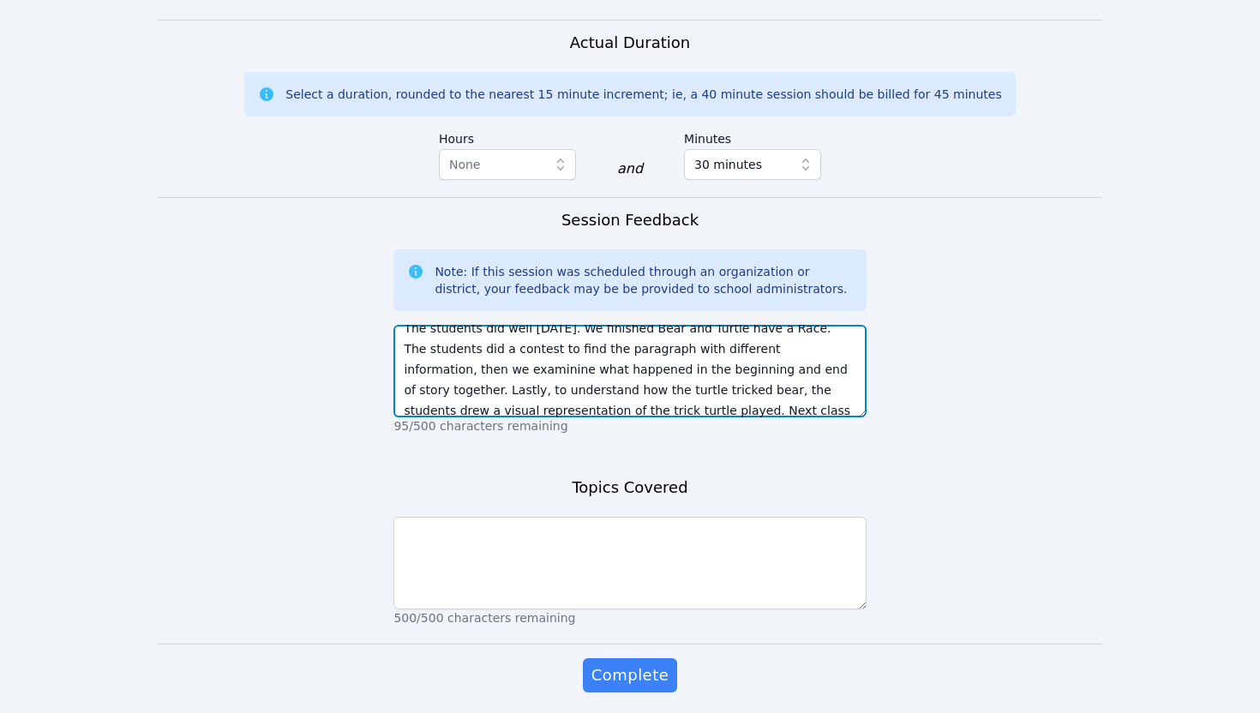
scroll to position [33, 0]
paste textarea "reading Bear and Turtle Have a Race. The students participated in a contest to …"
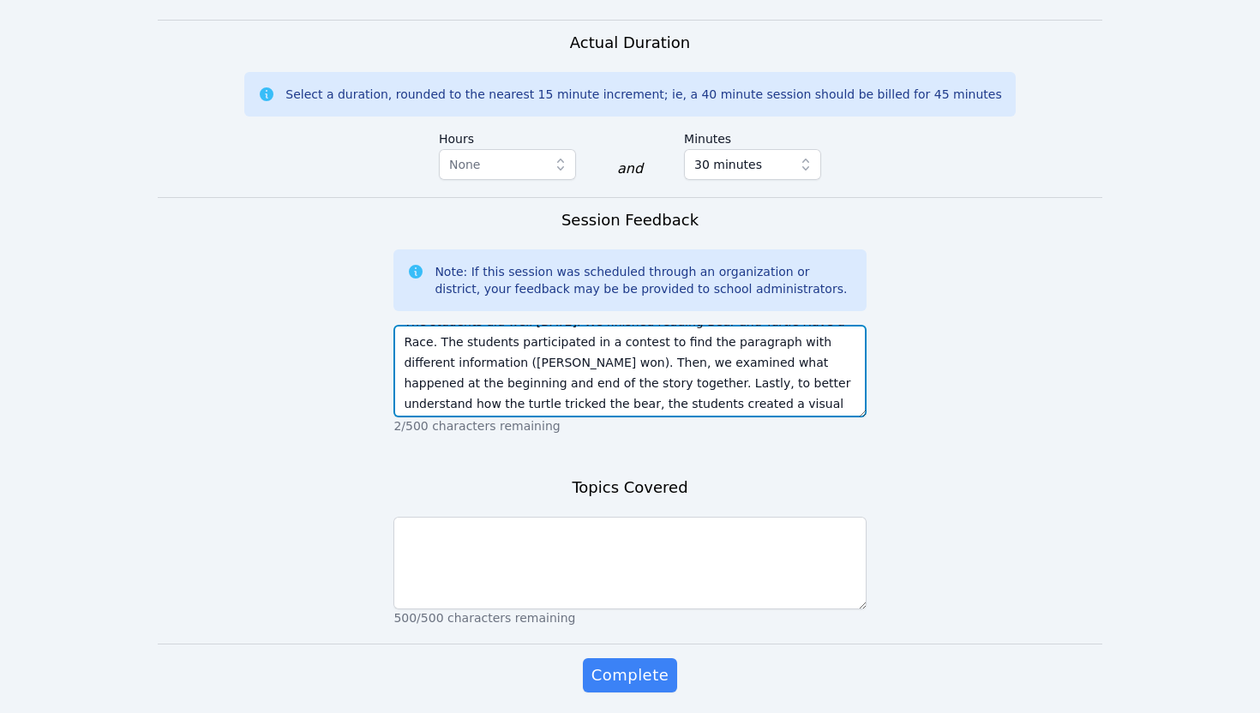
scroll to position [18, 0]
click at [539, 325] on textarea "The students did well today. We finished reading Bear and Turtle Have a Race. T…" at bounding box center [629, 371] width 472 height 93
type textarea "The students did well today. We finished reading Bear and Turtle Have a Race. T…"
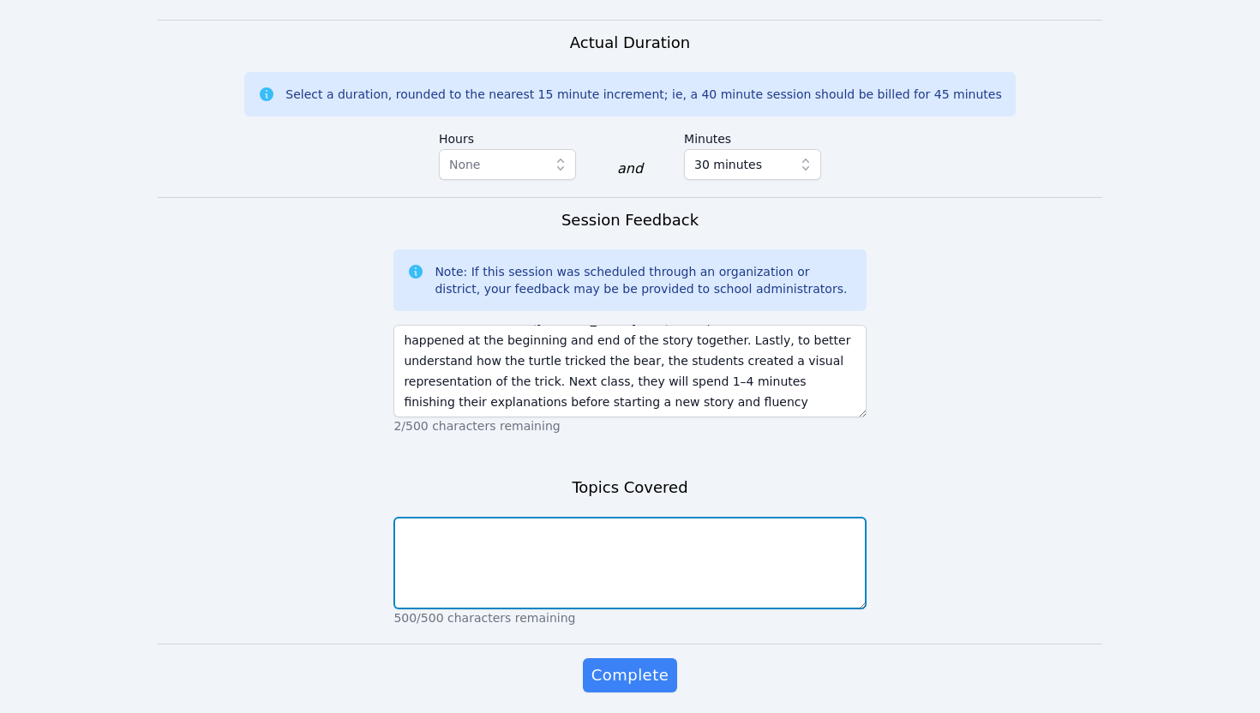
click at [513, 517] on textarea at bounding box center [629, 563] width 472 height 93
paste textarea "age, and Visual"
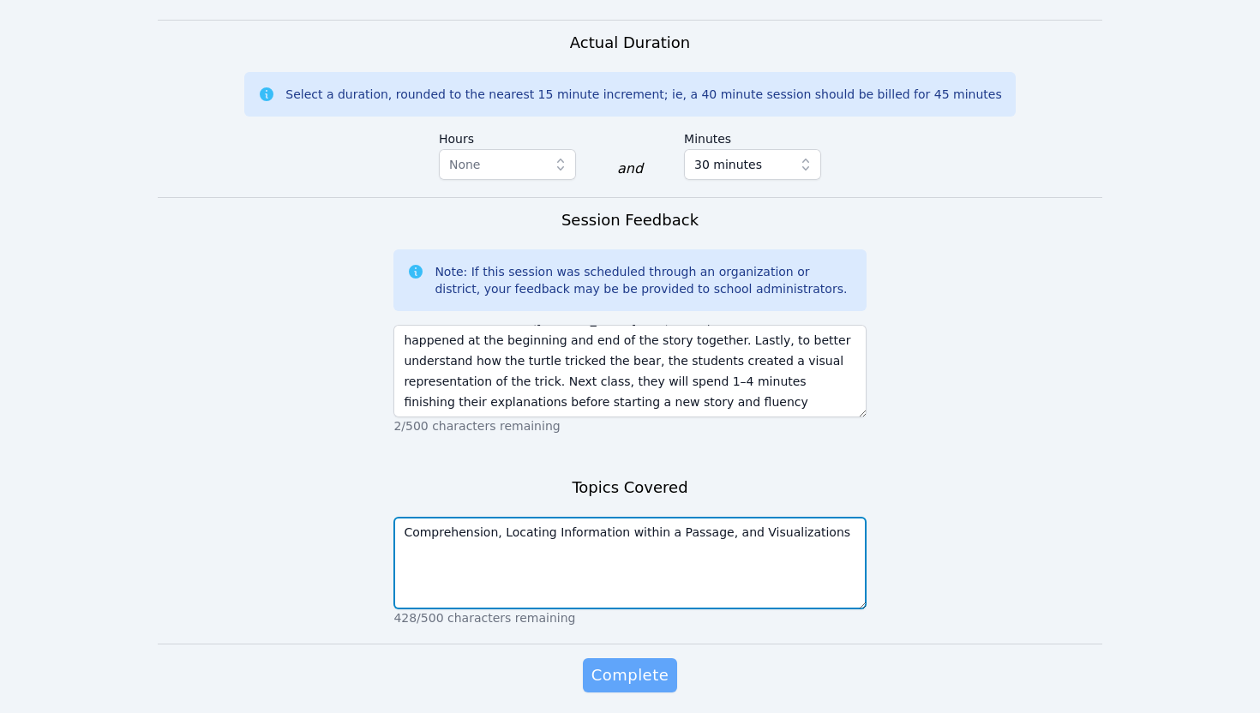
type textarea "Comprehension, Locating Information within a Passage, and Visualizations"
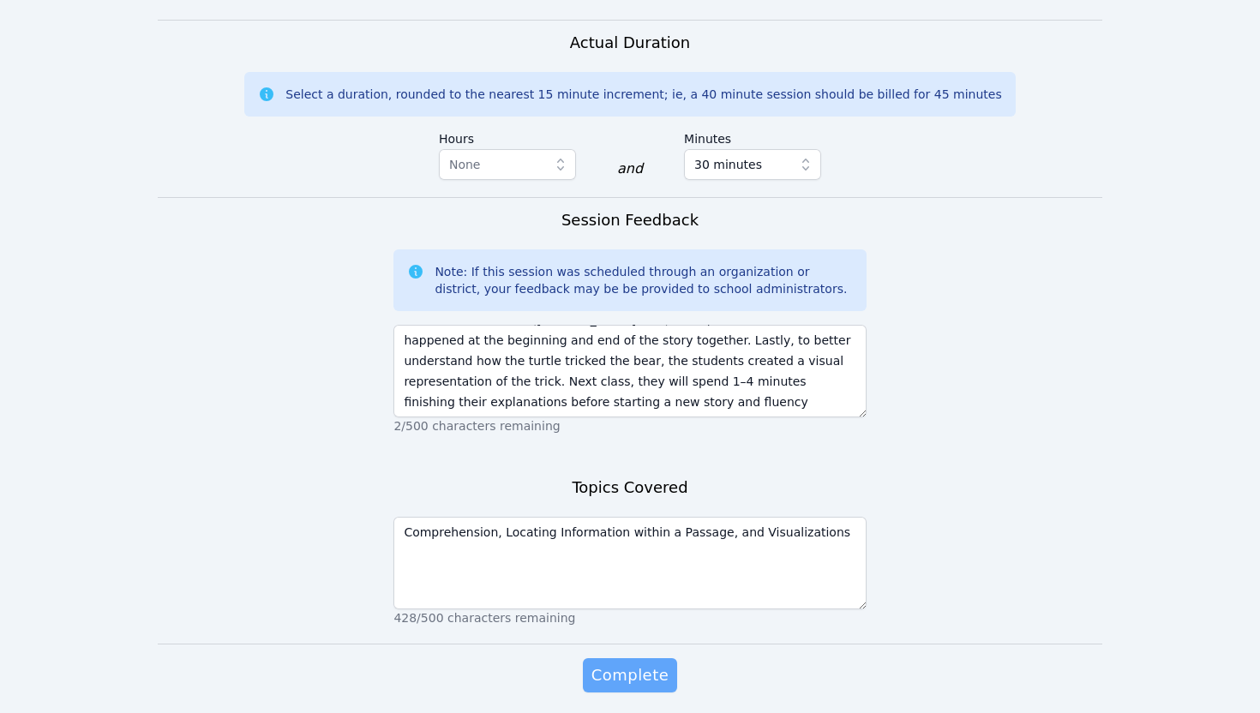
click at [639, 663] on span "Complete" at bounding box center [629, 675] width 77 height 24
